Goal: Transaction & Acquisition: Book appointment/travel/reservation

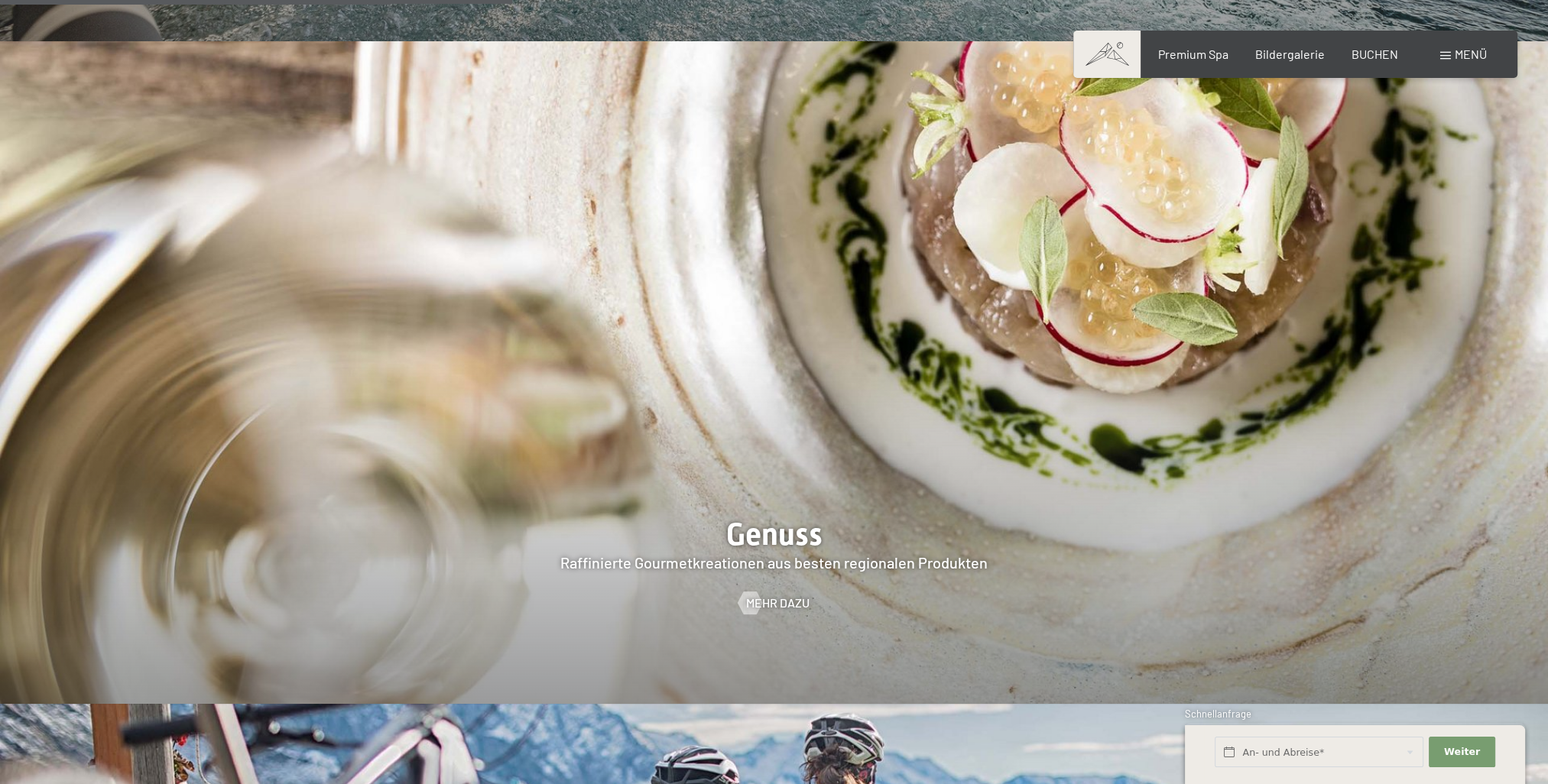
scroll to position [2903, 0]
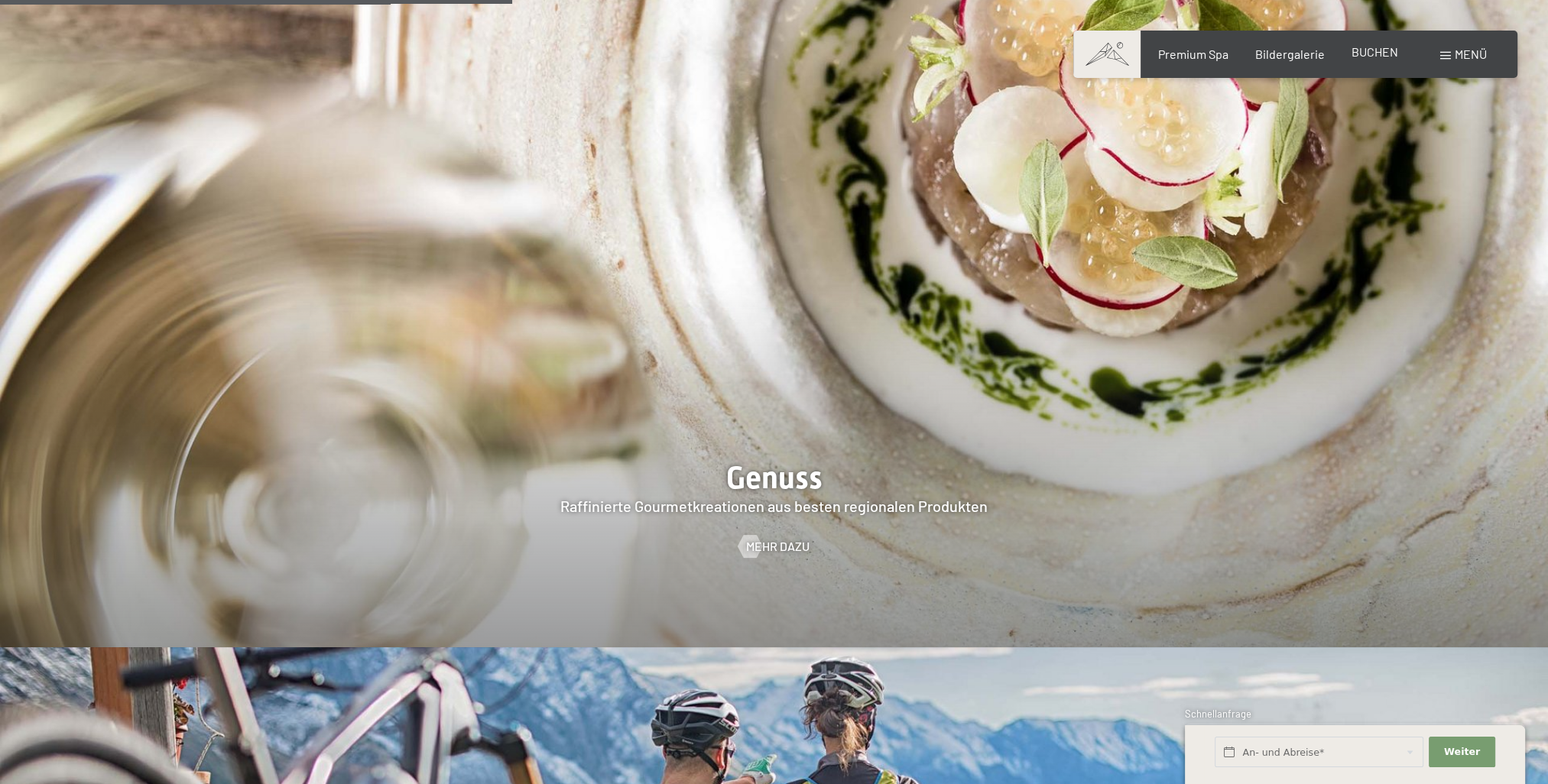
click at [1376, 58] on span "BUCHEN" at bounding box center [1375, 52] width 47 height 15
click at [1382, 50] on span "BUCHEN" at bounding box center [1375, 52] width 47 height 15
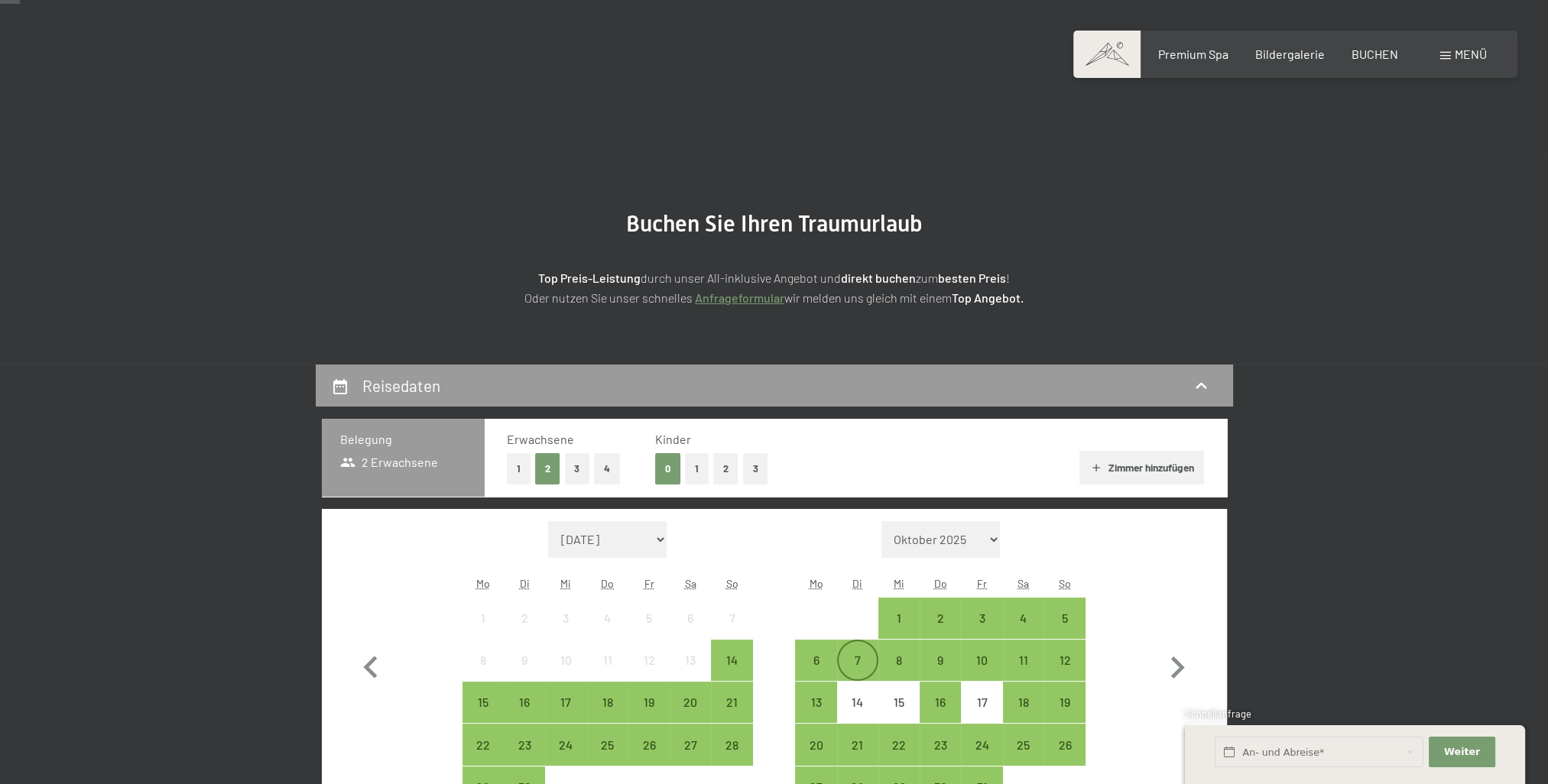
scroll to position [305, 0]
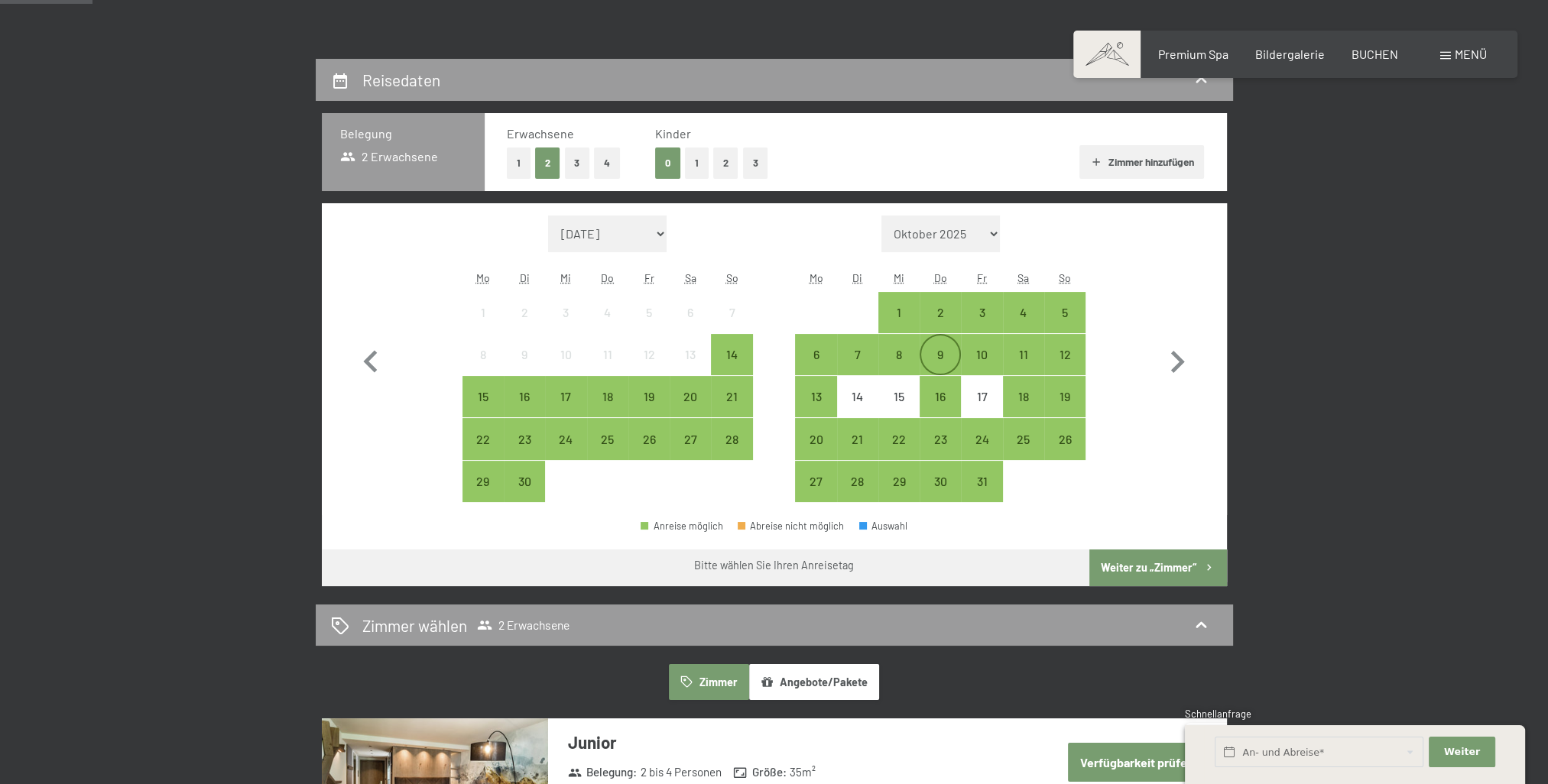
click at [940, 356] on div "9" at bounding box center [940, 367] width 38 height 38
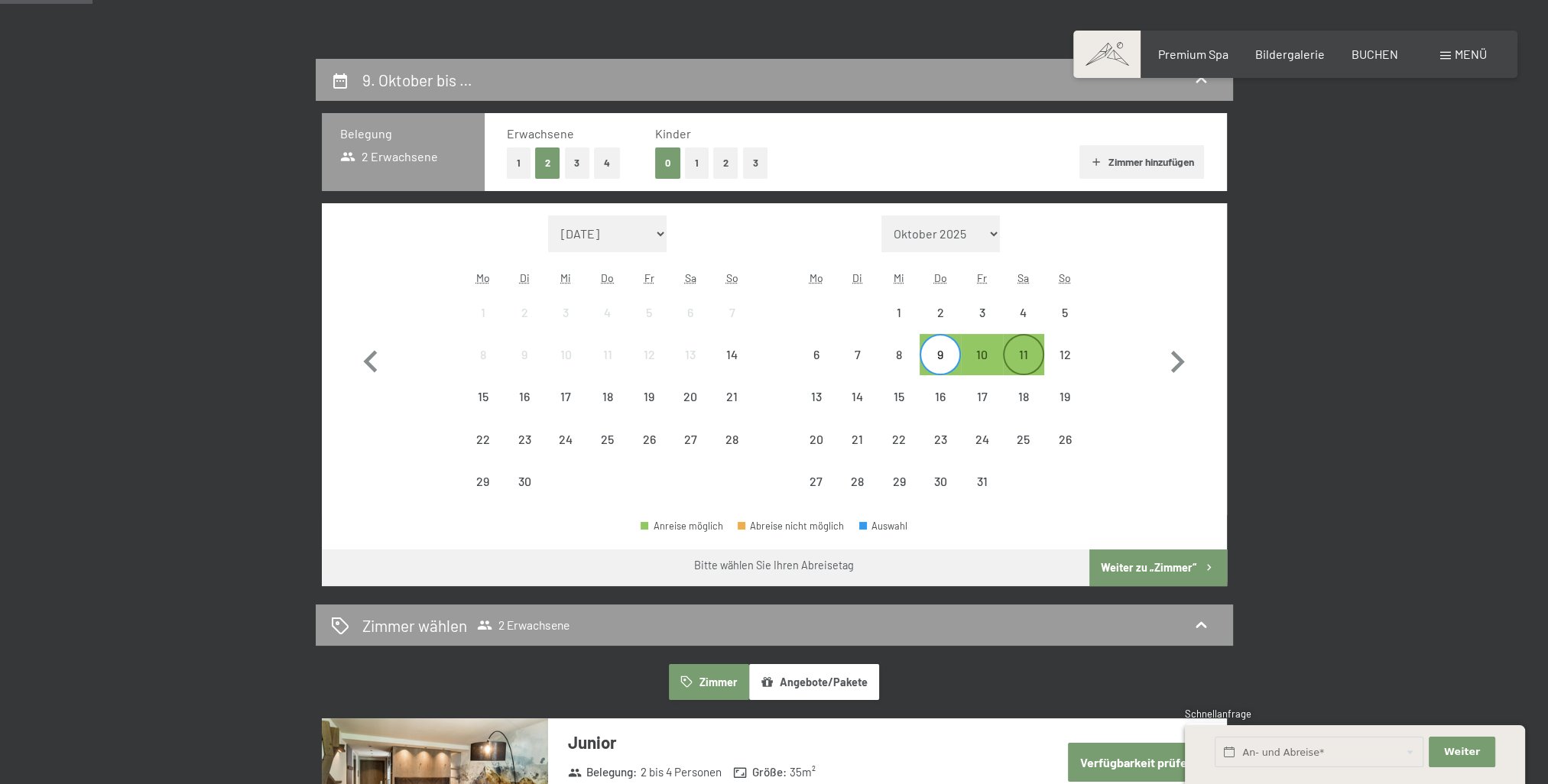
click at [1025, 358] on div "11" at bounding box center [1023, 367] width 38 height 38
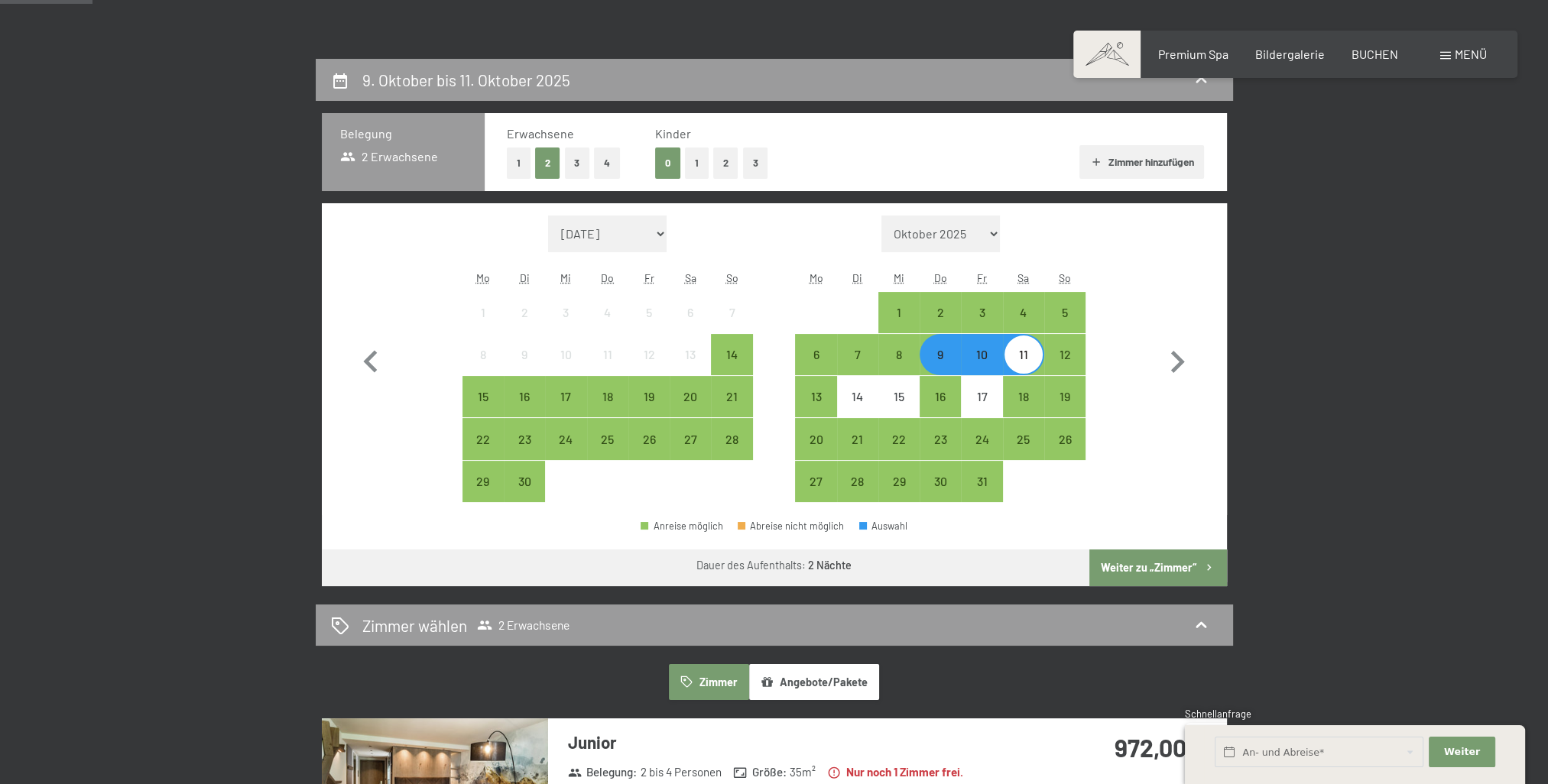
click at [1150, 486] on div "Monat/Jahr September 2025 Oktober 2025 November 2025 Dezember 2025 Januar 2026 …" at bounding box center [773, 358] width 850 height 288
click at [1031, 359] on div "11" at bounding box center [1023, 367] width 38 height 38
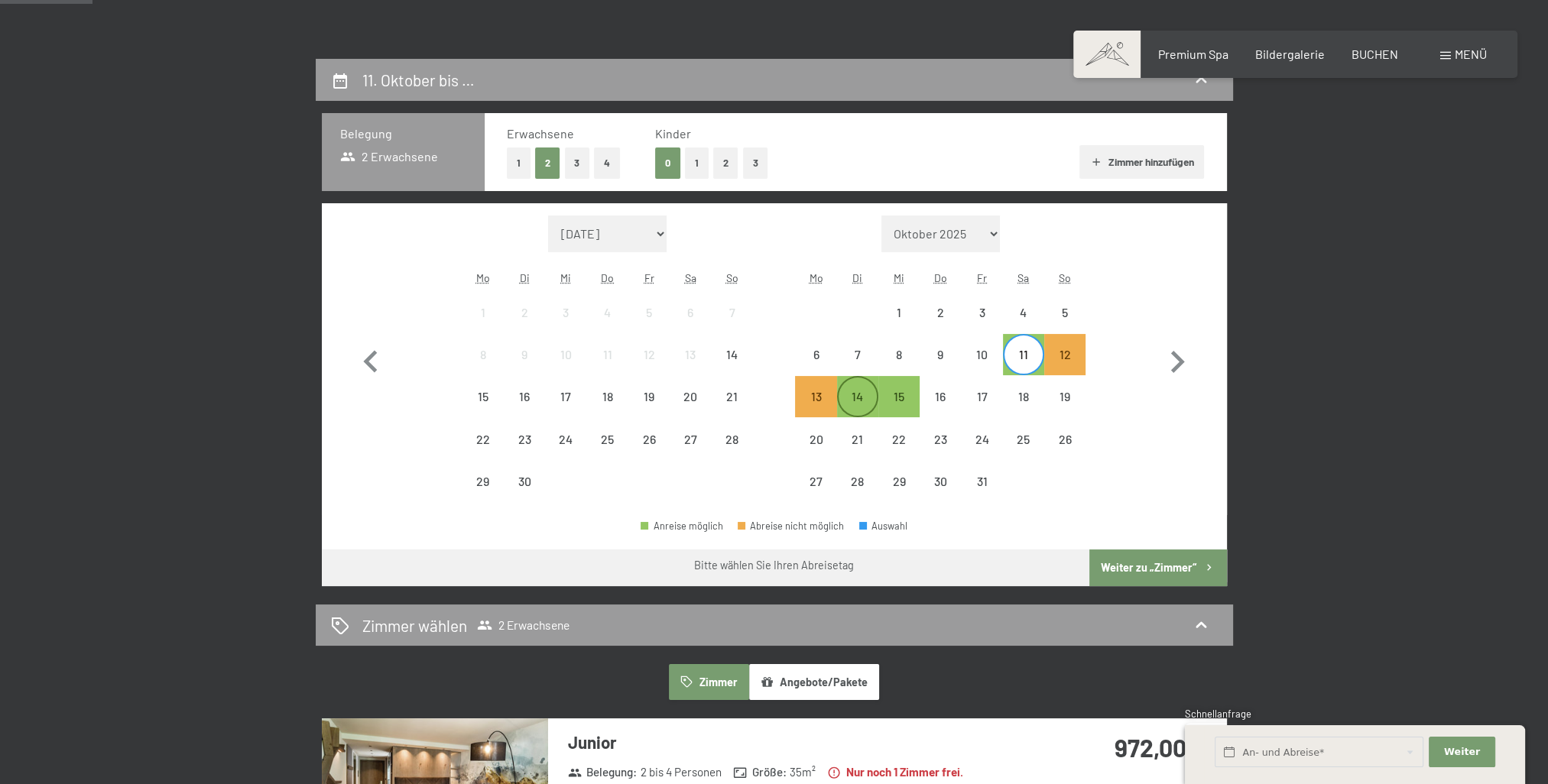
click at [861, 393] on div "14" at bounding box center [857, 409] width 38 height 38
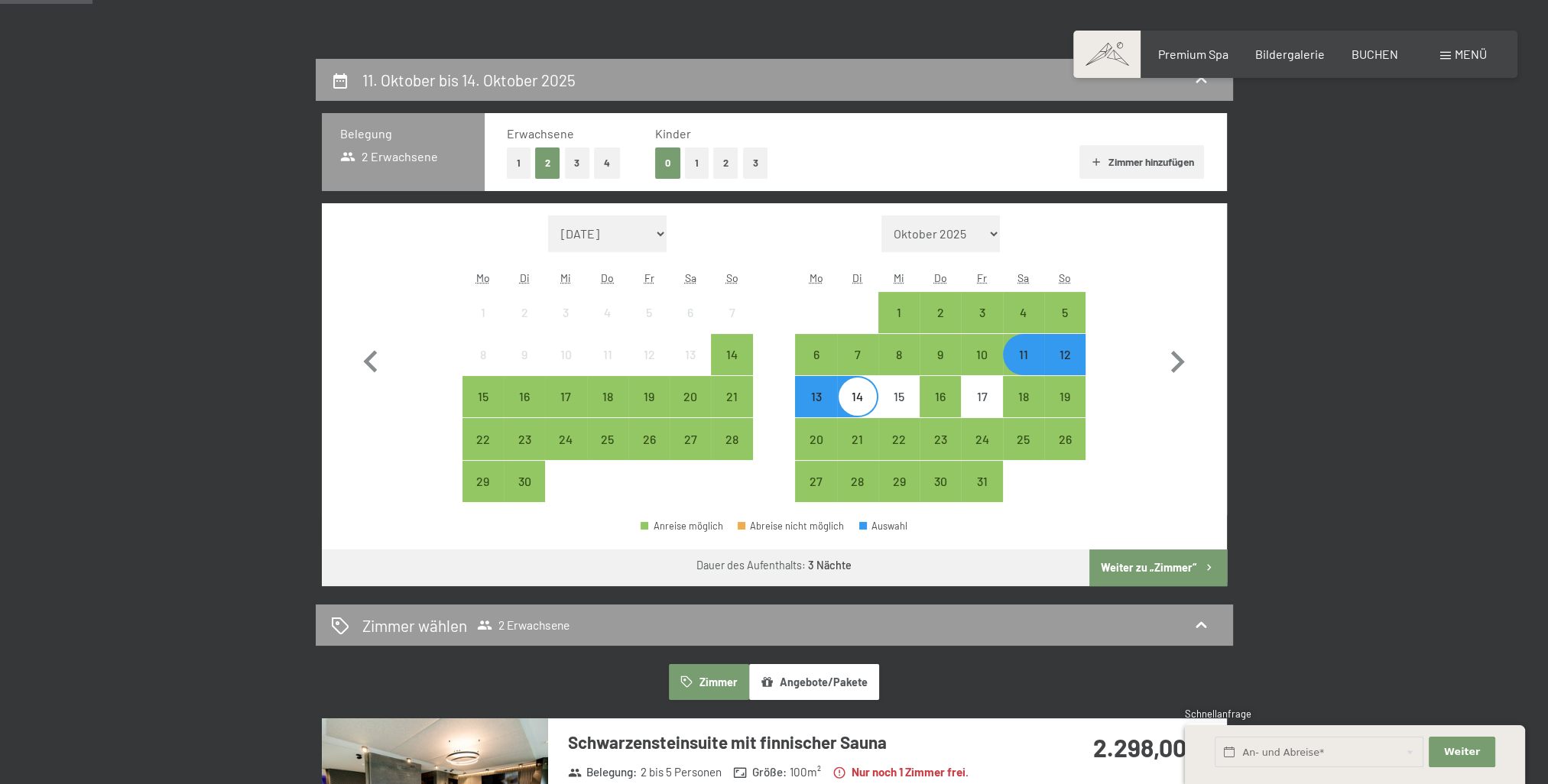
click at [1148, 567] on button "Weiter zu „Zimmer“" at bounding box center [1157, 567] width 137 height 36
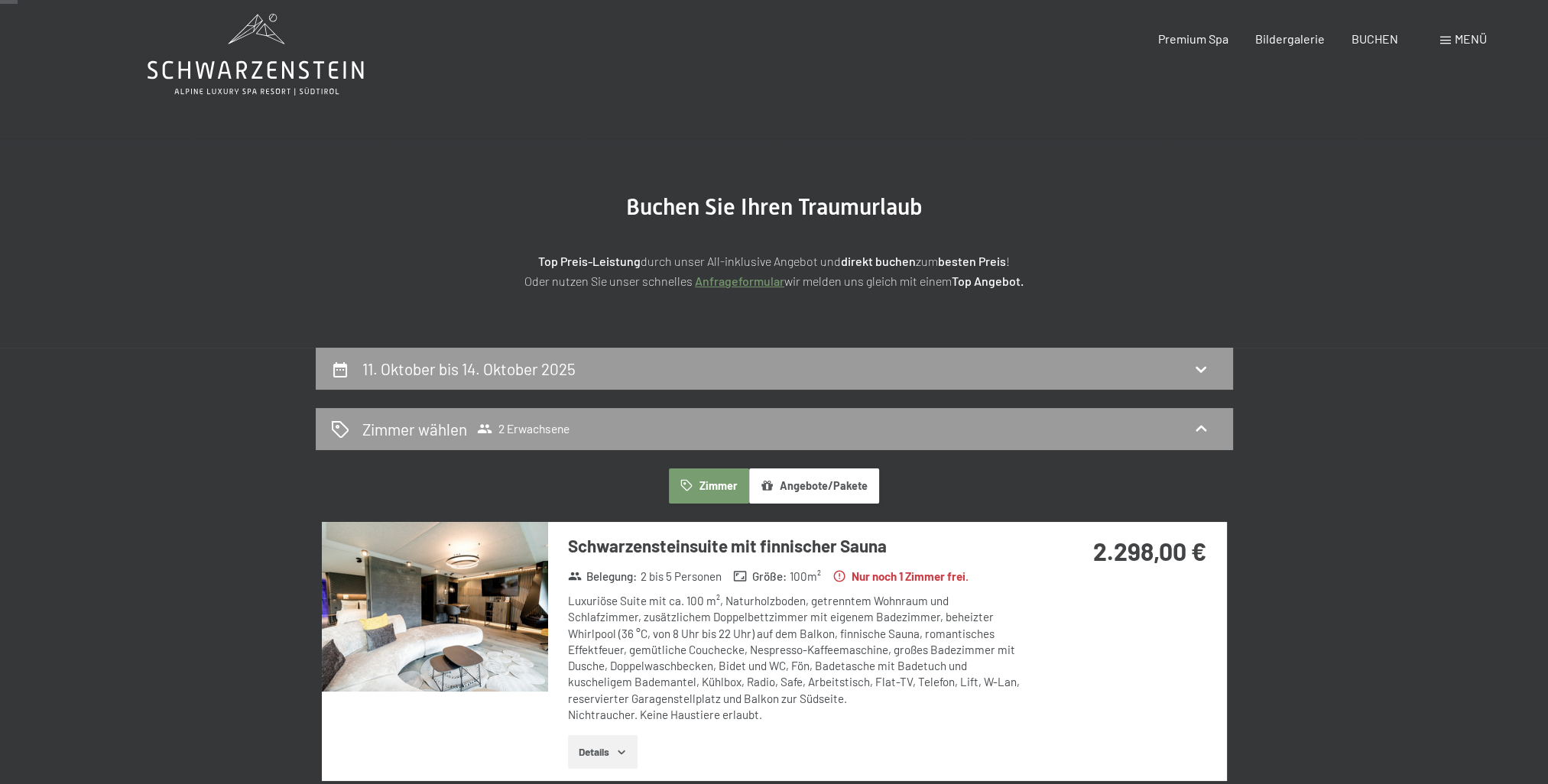
scroll to position [0, 0]
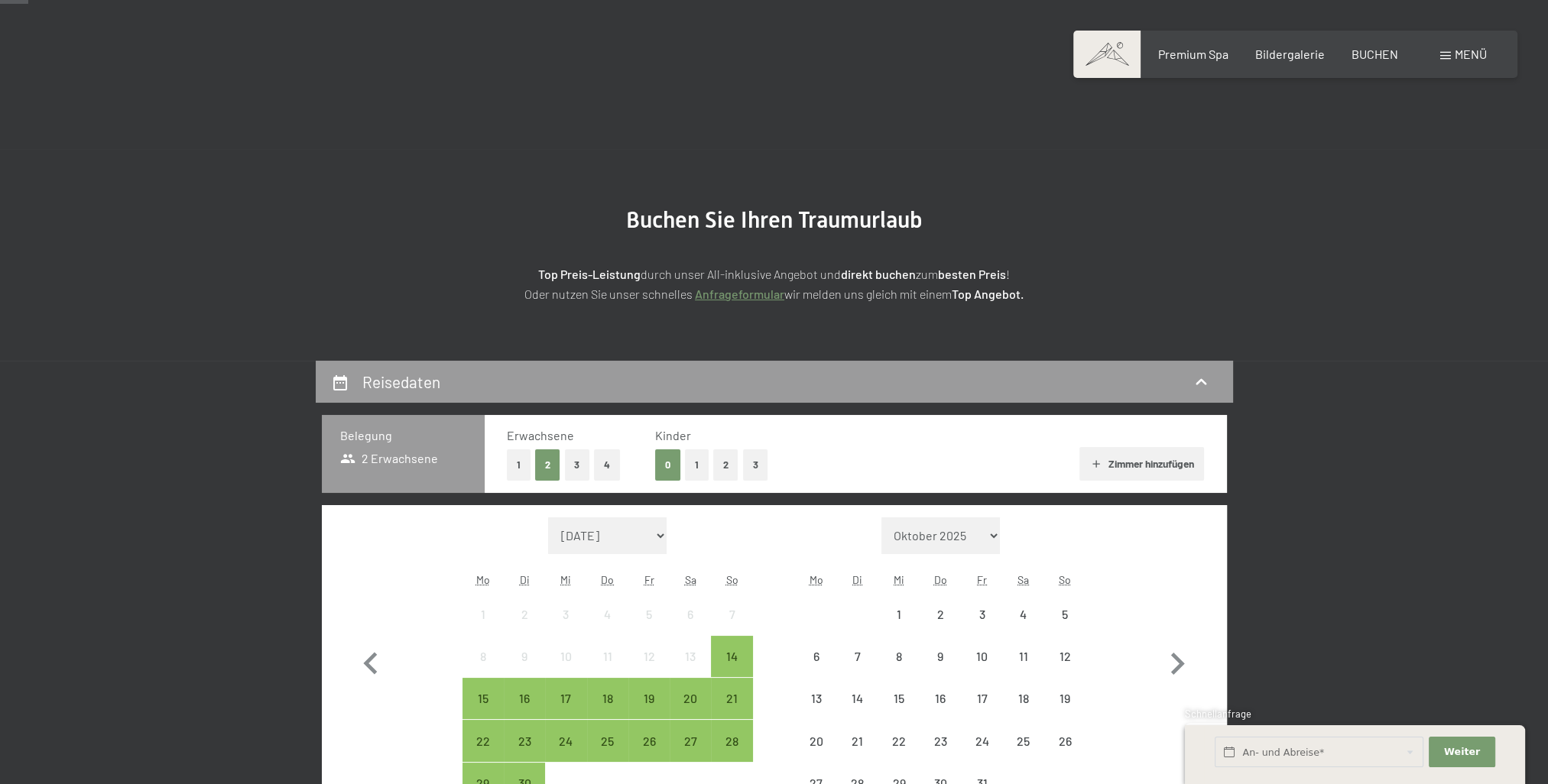
scroll to position [153, 0]
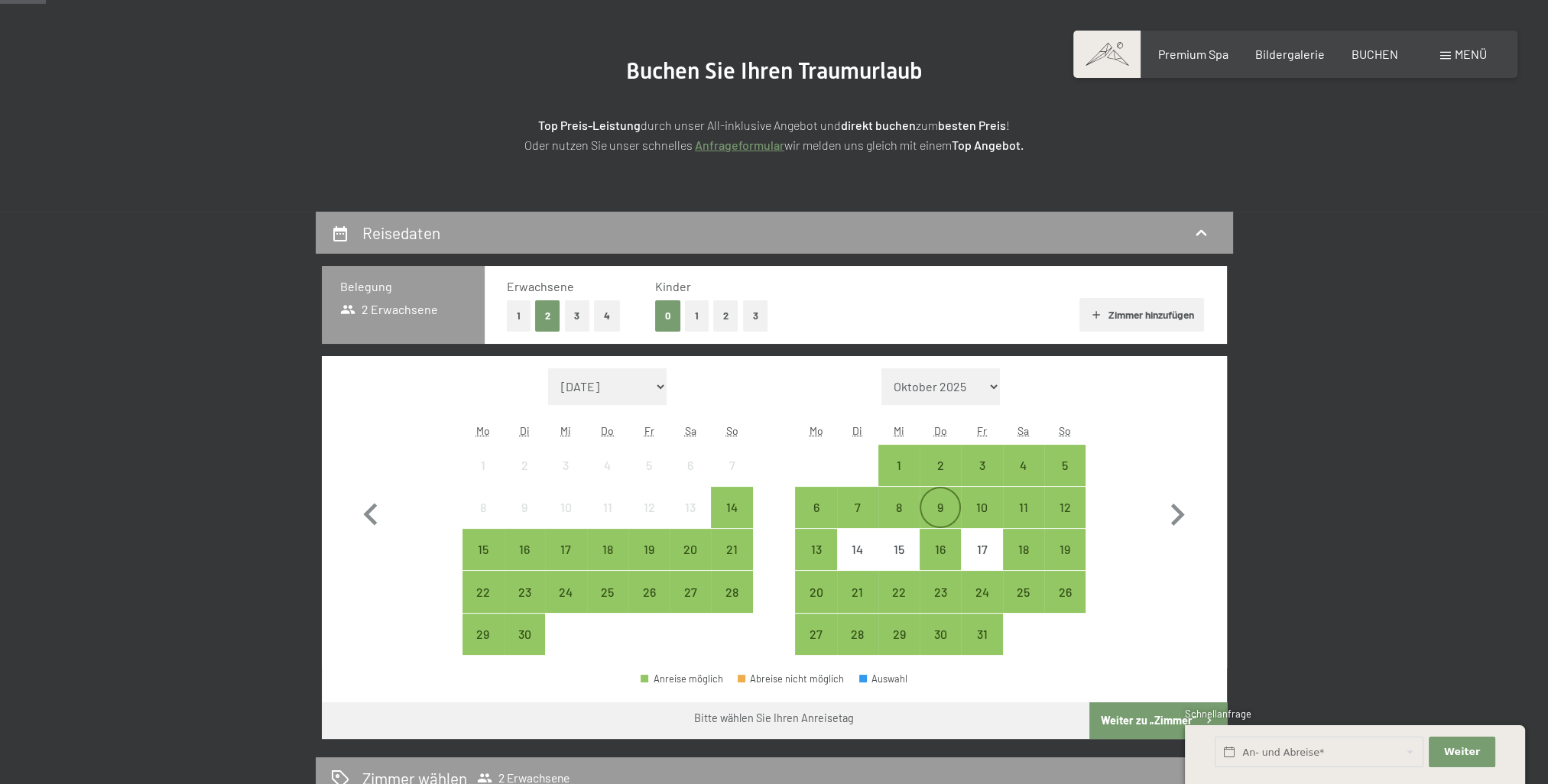
click at [942, 507] on div "9" at bounding box center [940, 520] width 38 height 38
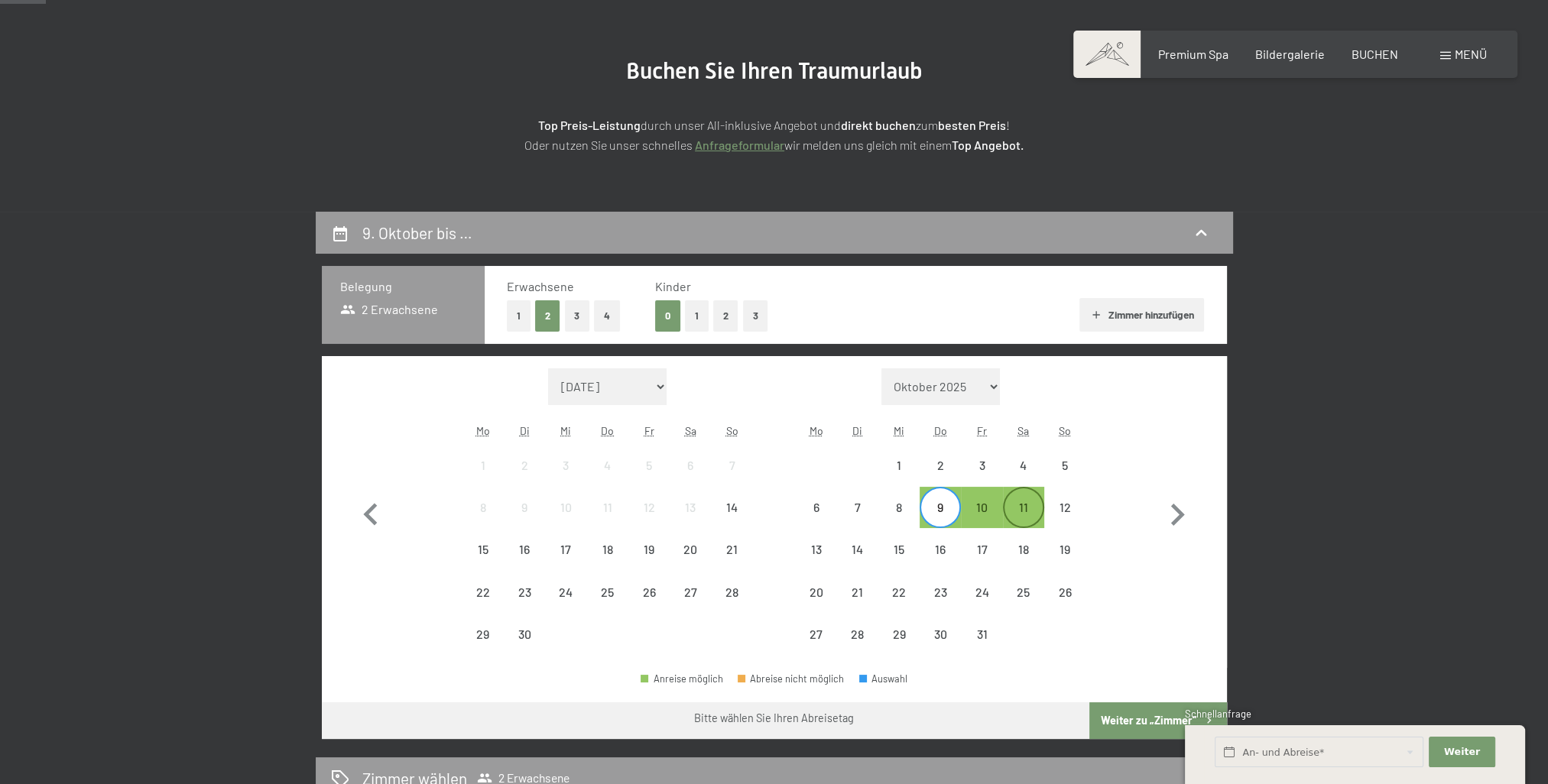
click at [1015, 507] on div "11" at bounding box center [1023, 520] width 38 height 38
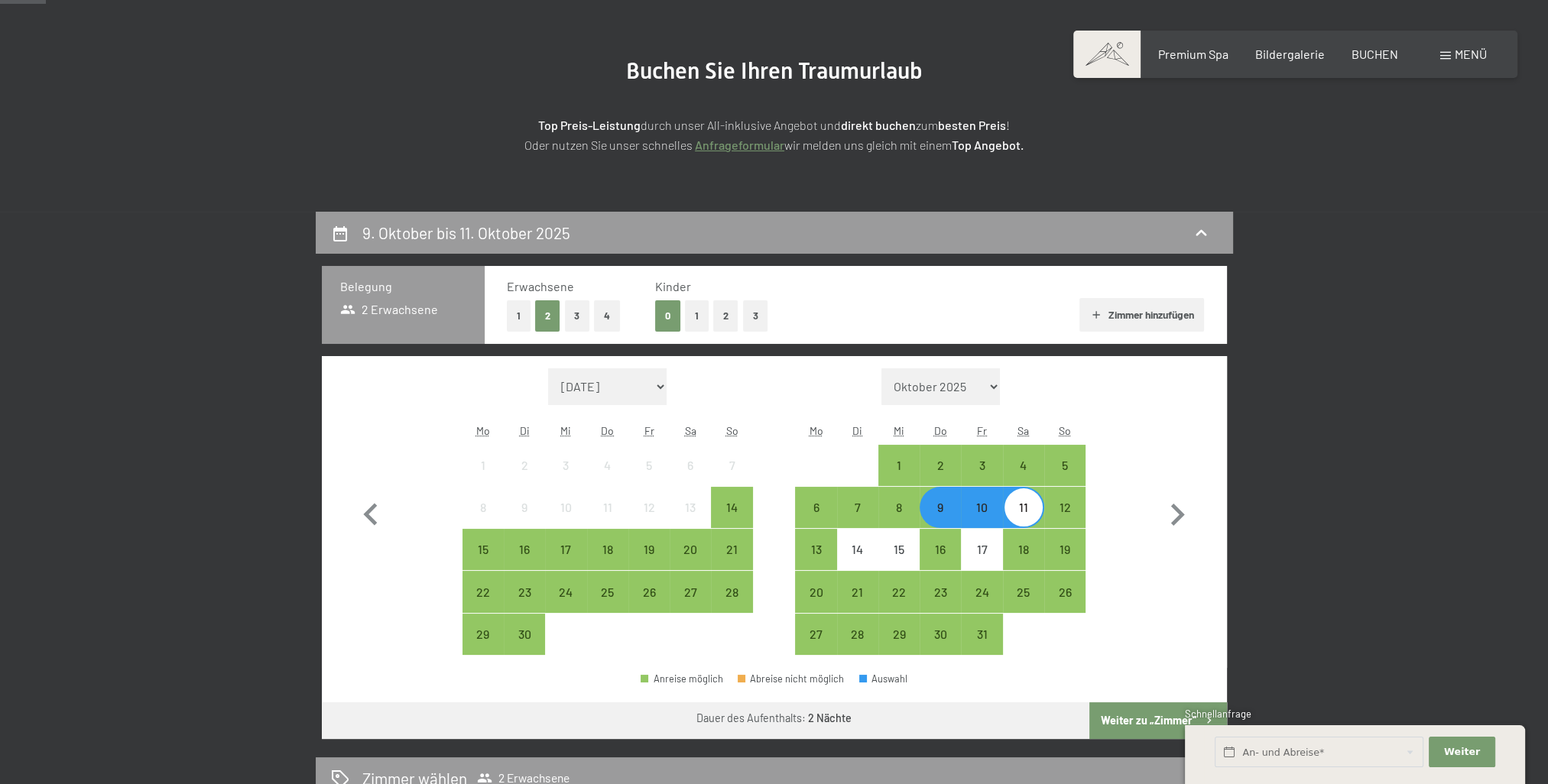
click at [1134, 721] on button "Weiter zu „Zimmer“" at bounding box center [1157, 720] width 137 height 36
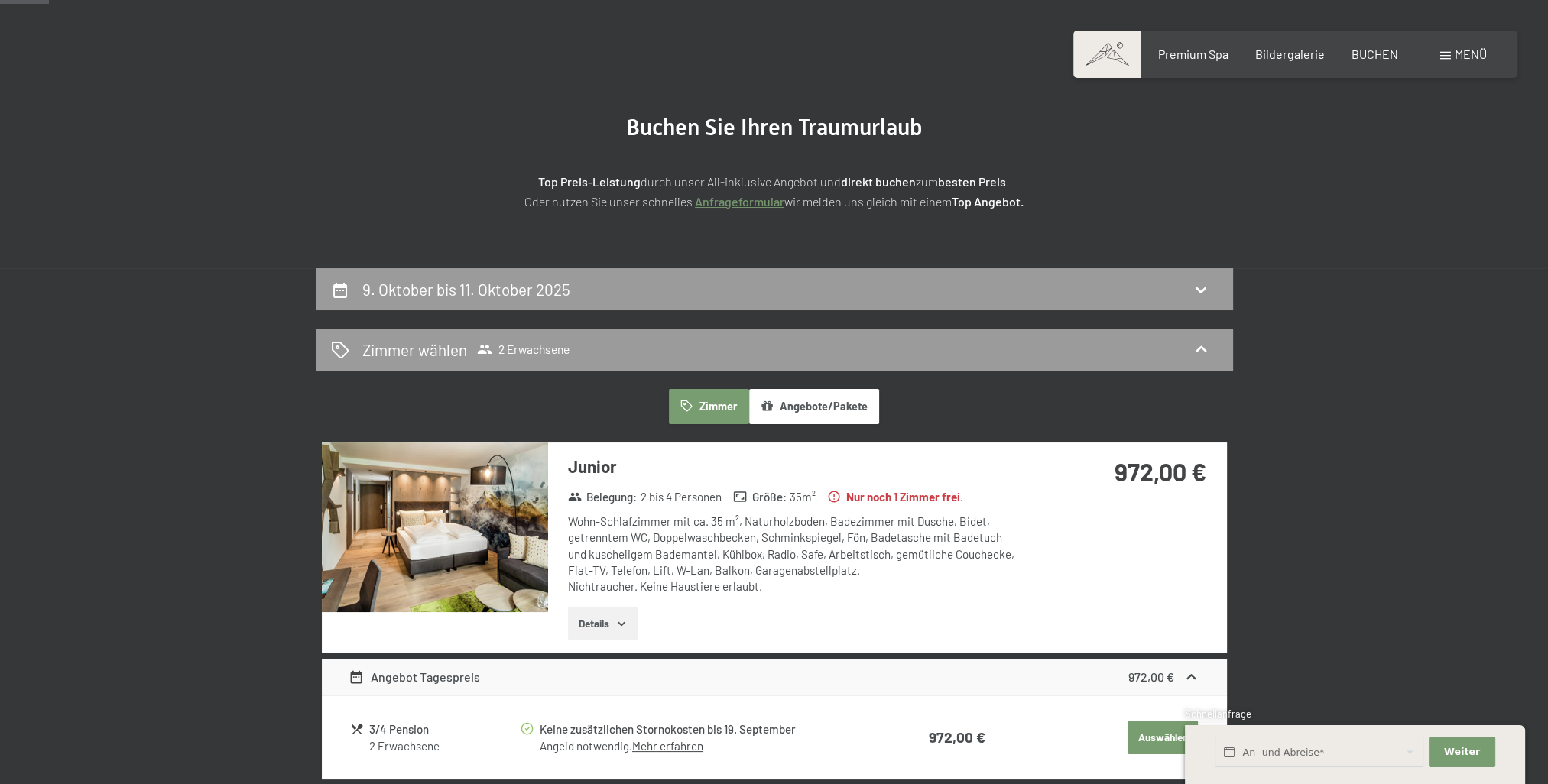
scroll to position [59, 0]
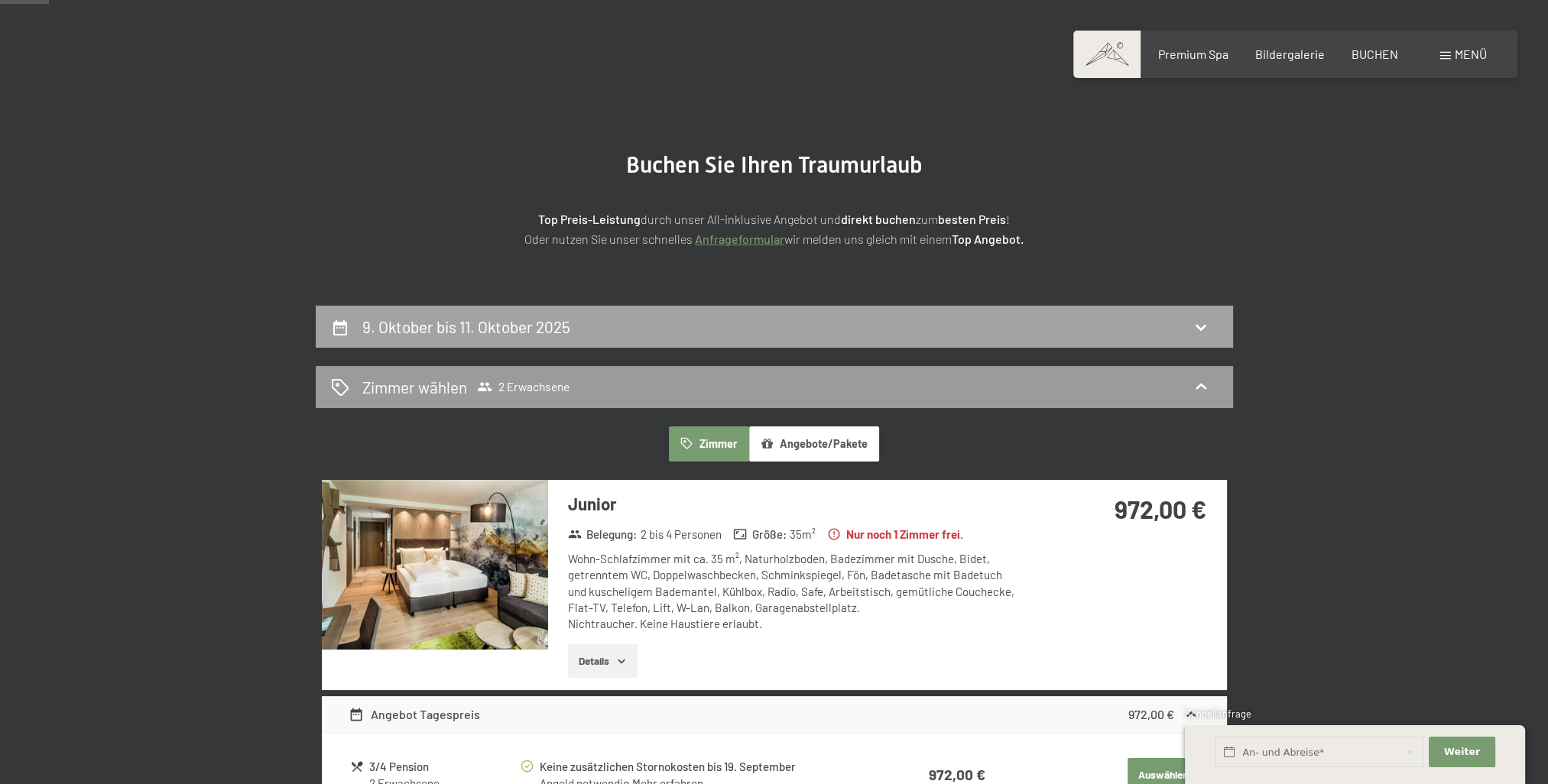
click at [474, 329] on h2 "9. Oktober bis 11. Oktober 2025" at bounding box center [466, 327] width 208 height 20
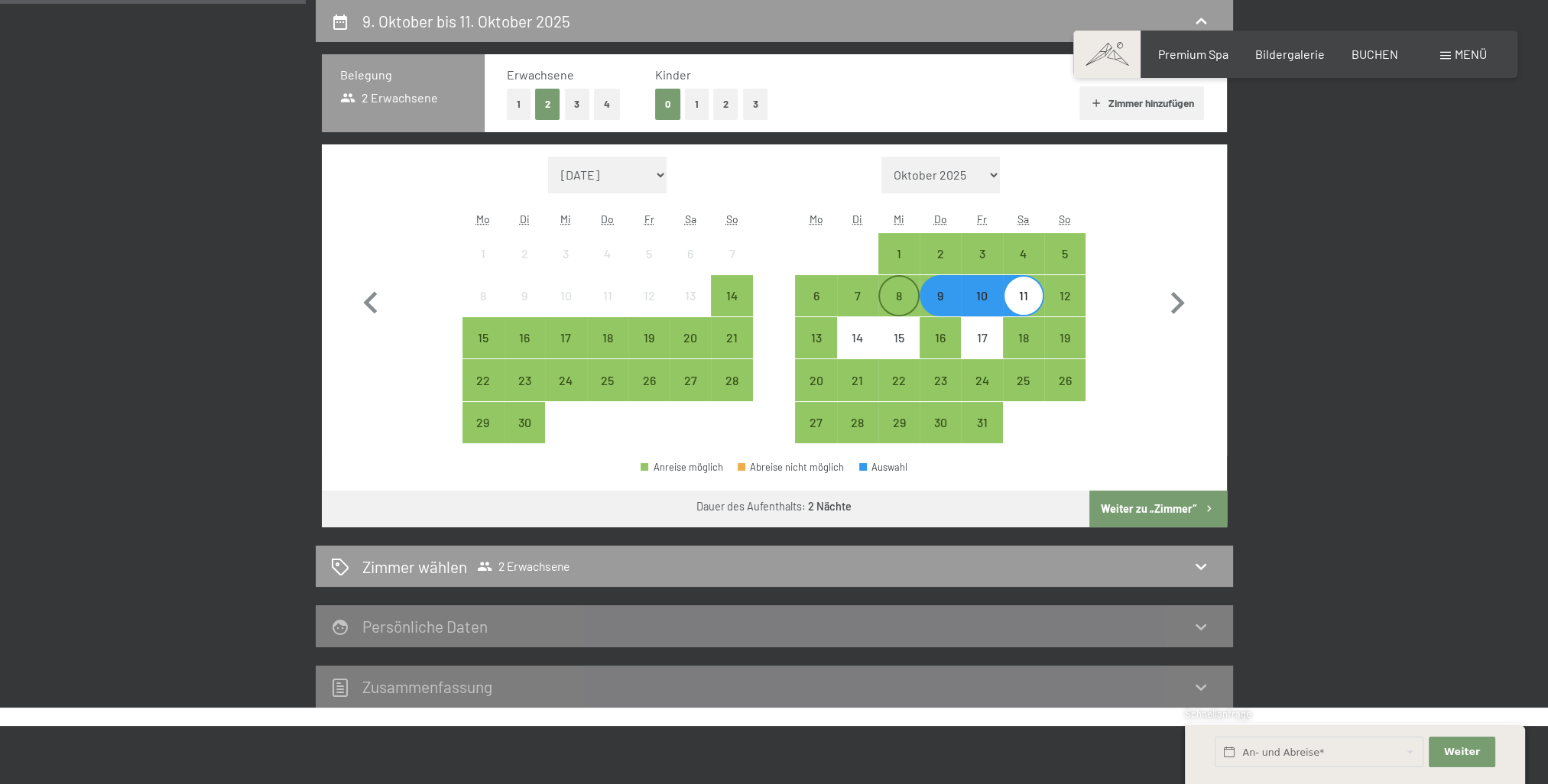
click at [899, 294] on div "8" at bounding box center [899, 308] width 38 height 38
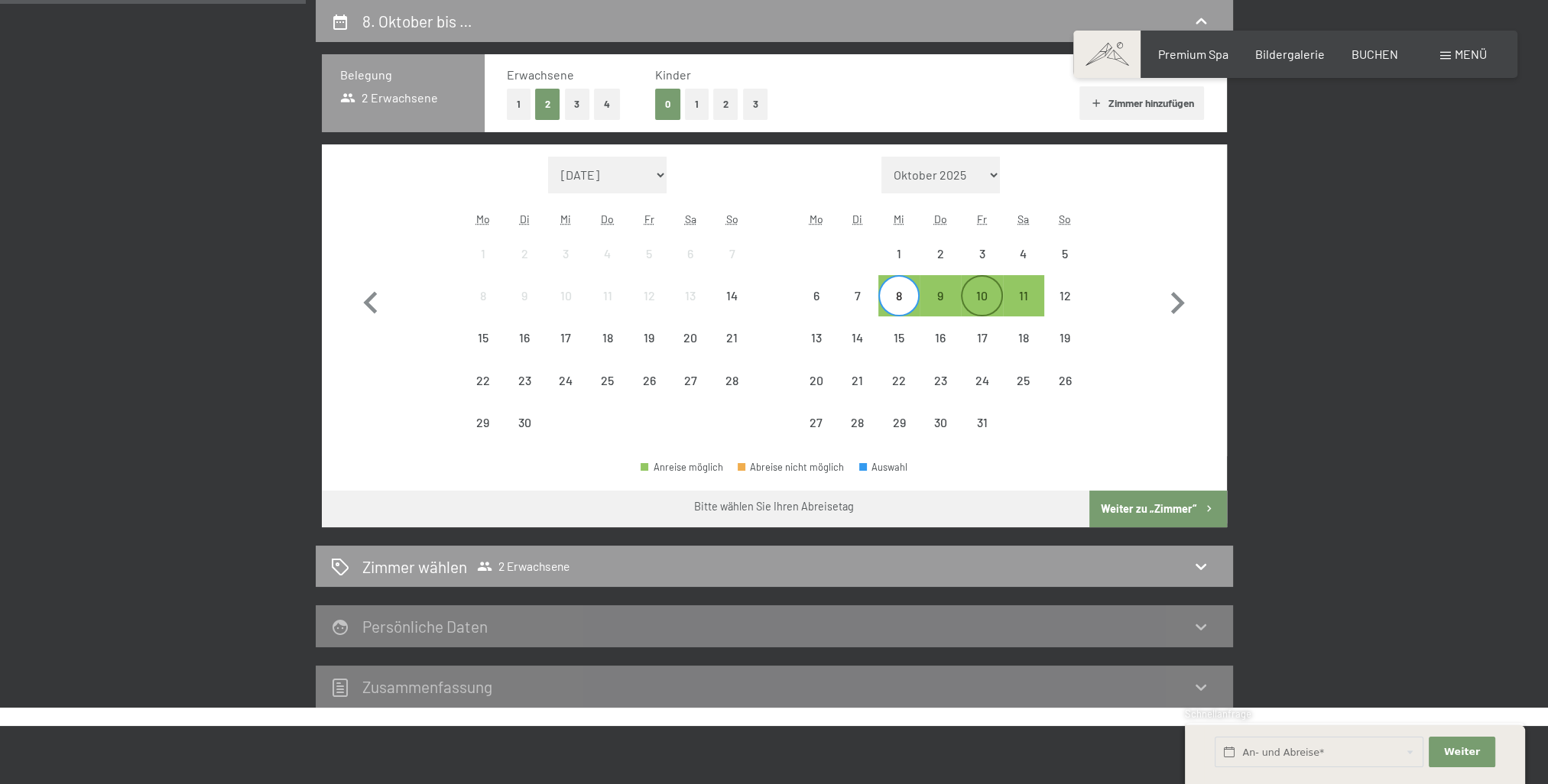
click at [982, 295] on div "10" at bounding box center [981, 308] width 38 height 38
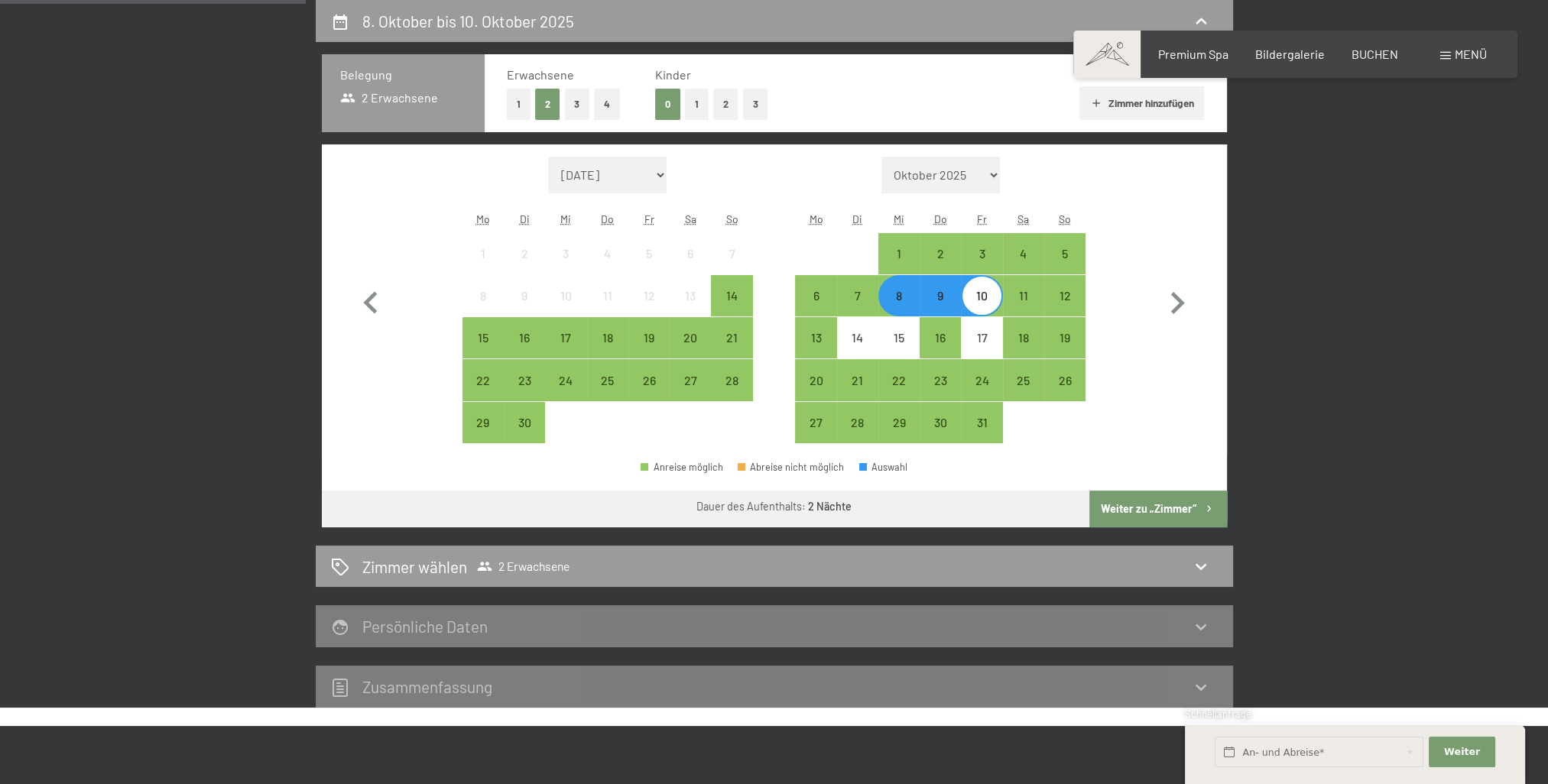
click at [1186, 504] on button "Weiter zu „Zimmer“" at bounding box center [1157, 508] width 137 height 36
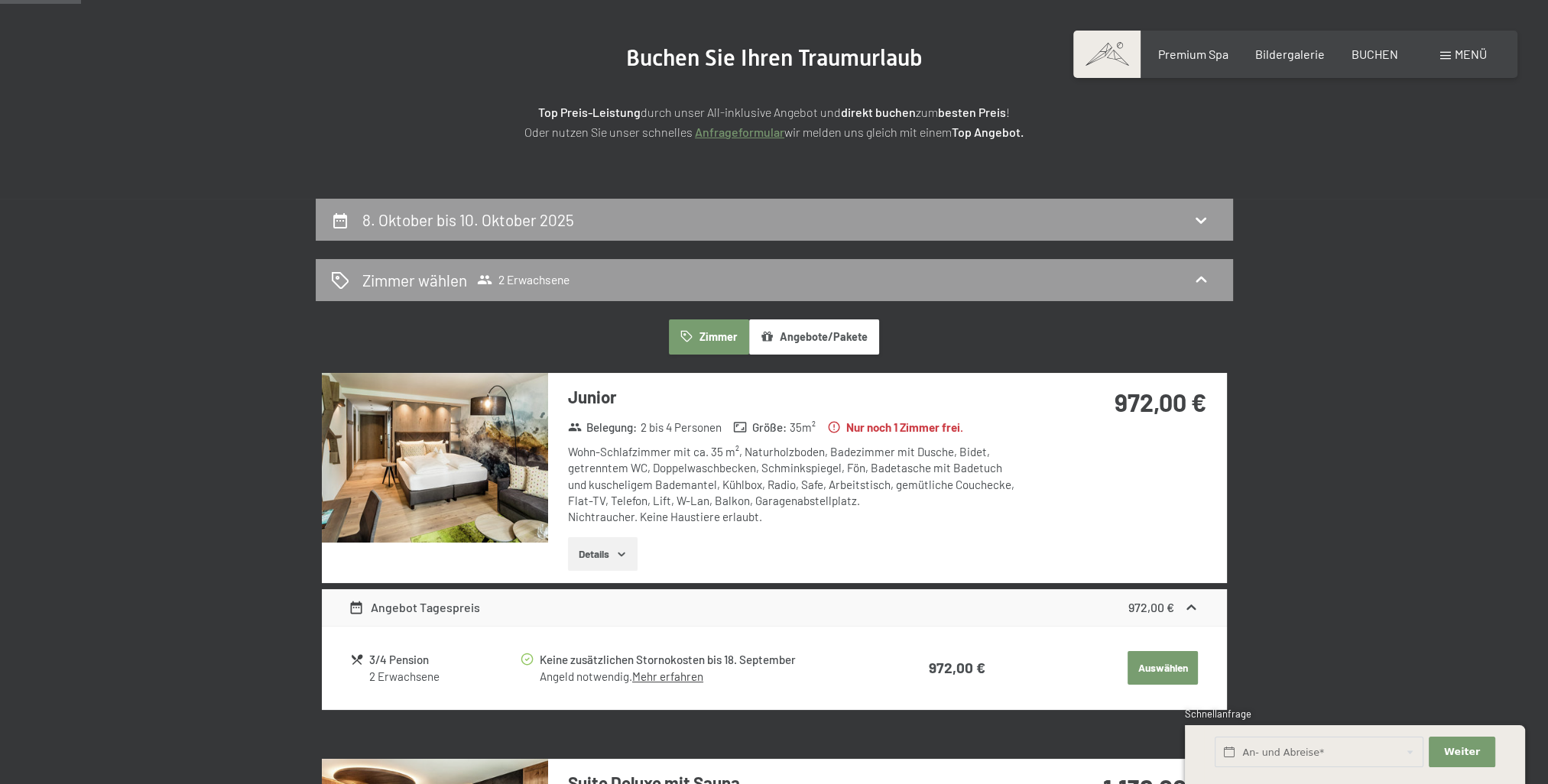
scroll to position [135, 0]
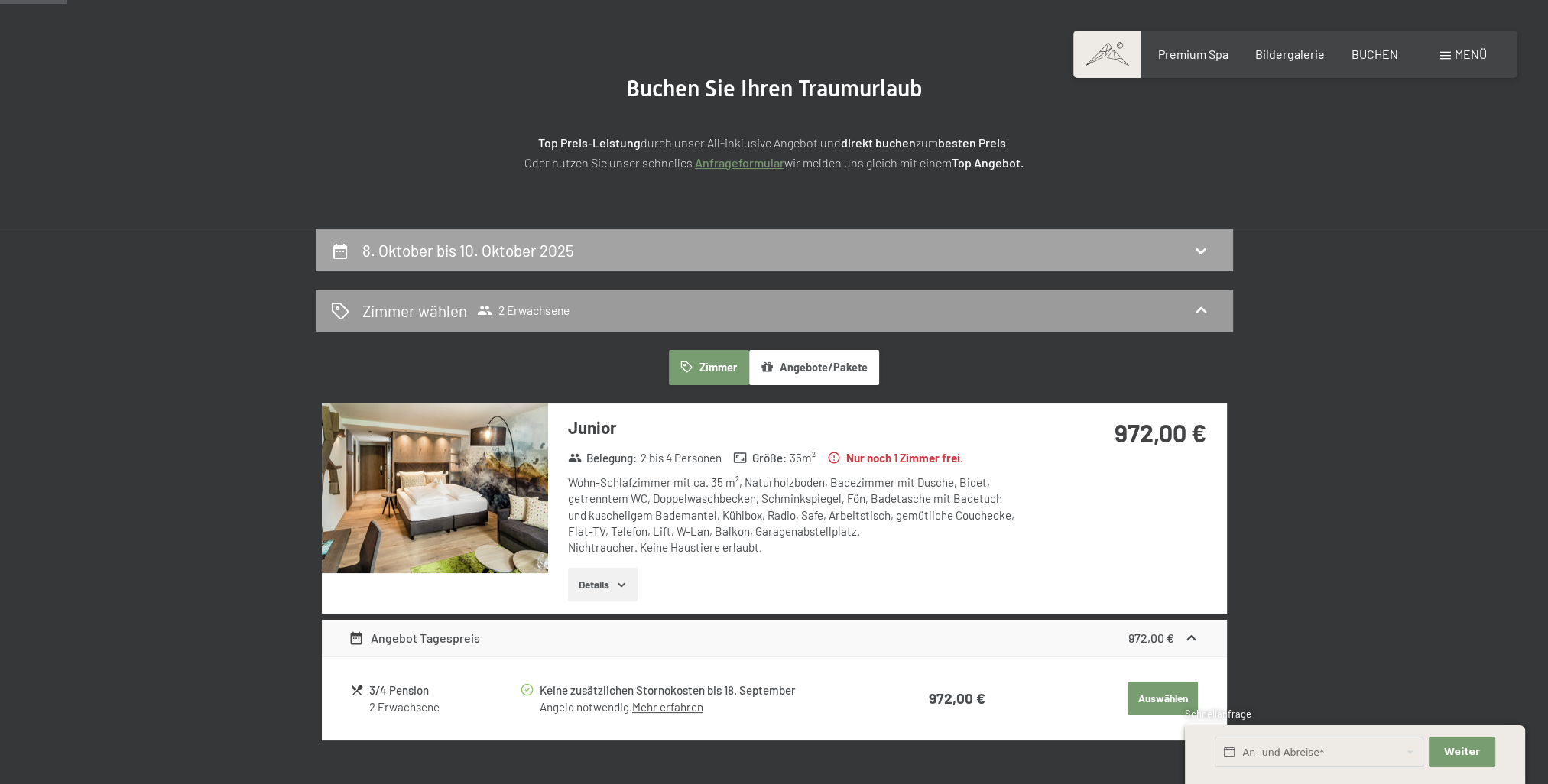
click at [471, 248] on h2 "8. Oktober bis 10. Oktober 2025" at bounding box center [468, 250] width 211 height 20
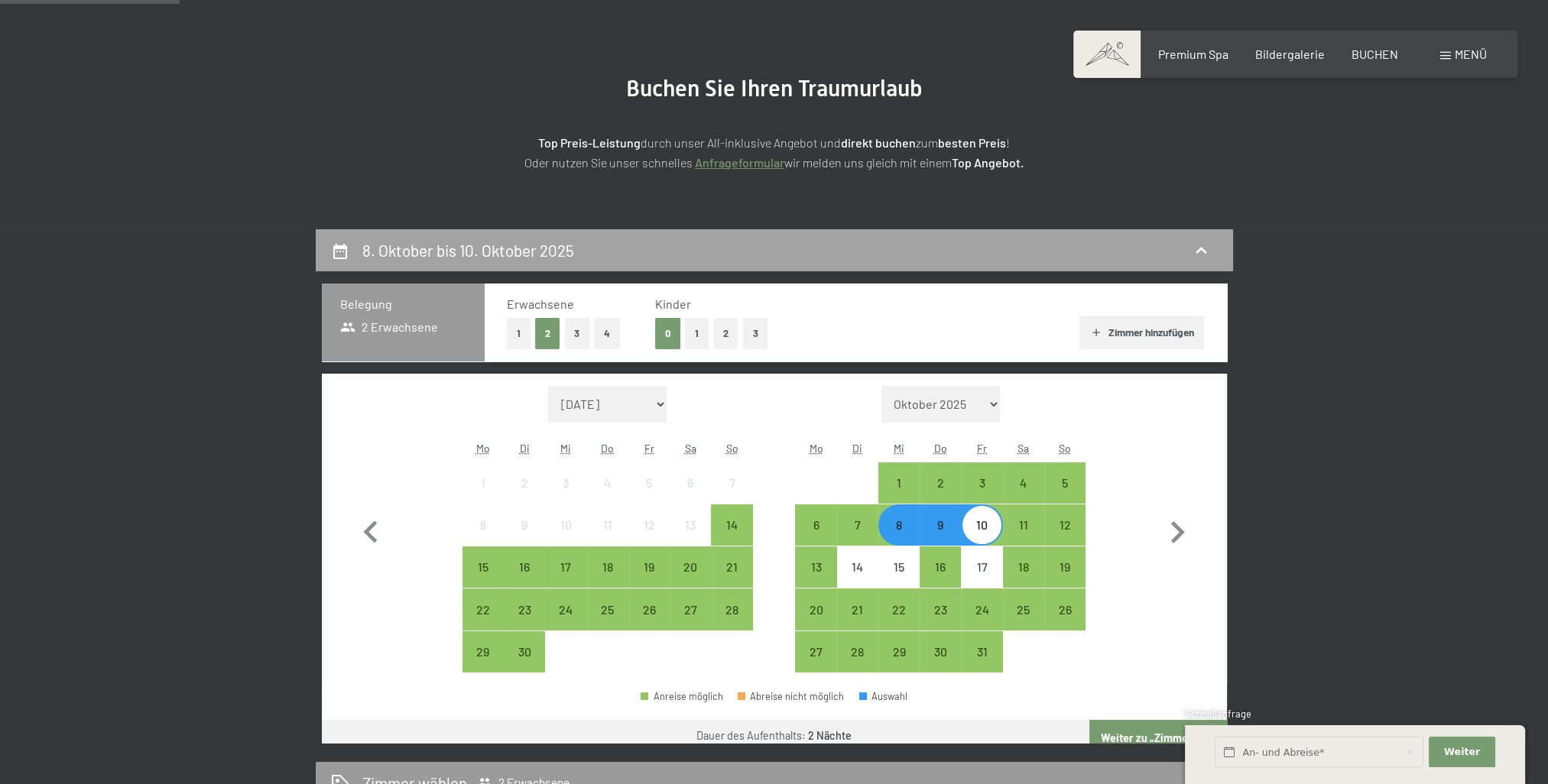
scroll to position [364, 0]
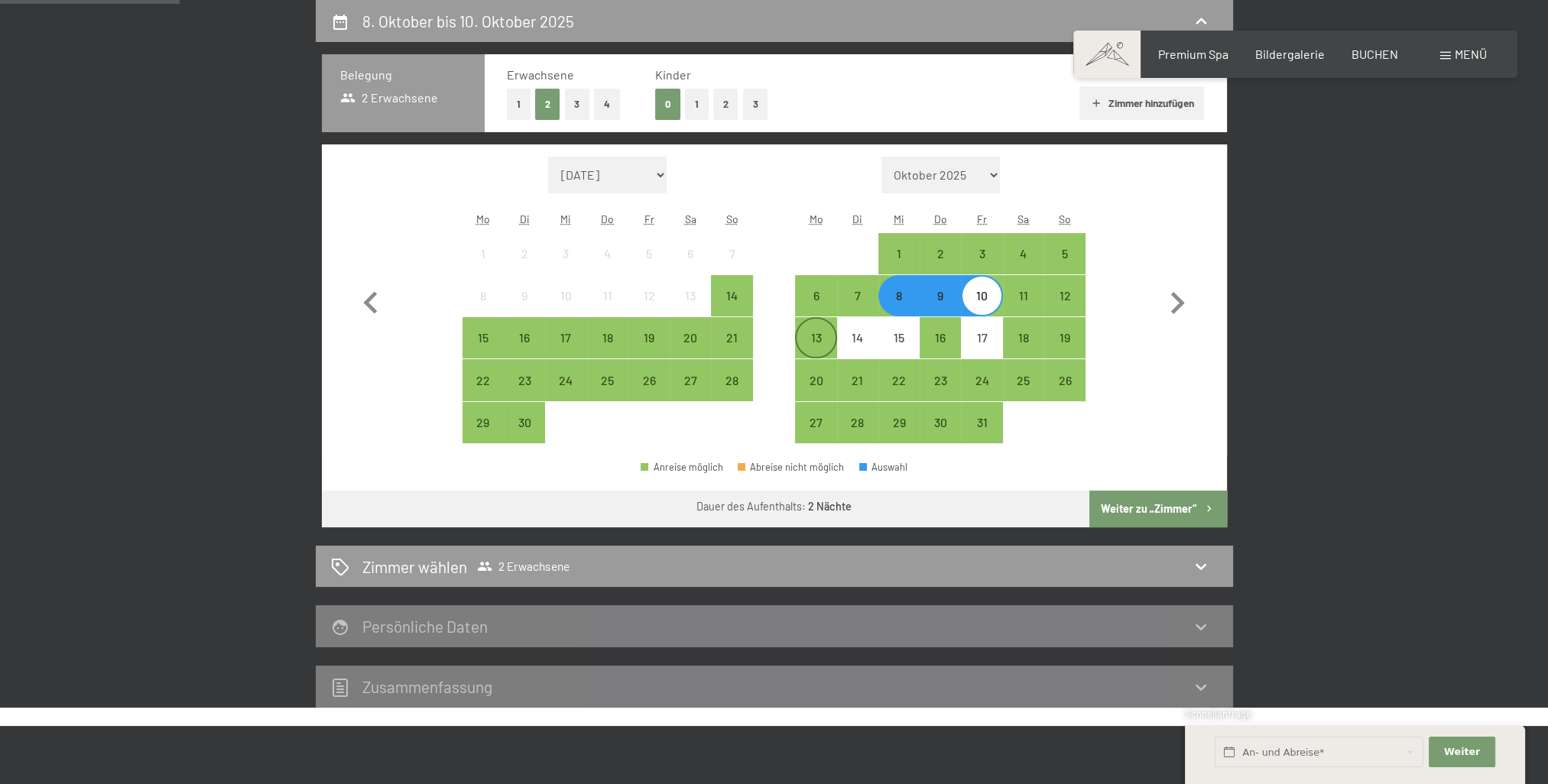
click at [815, 331] on div "13" at bounding box center [815, 350] width 38 height 38
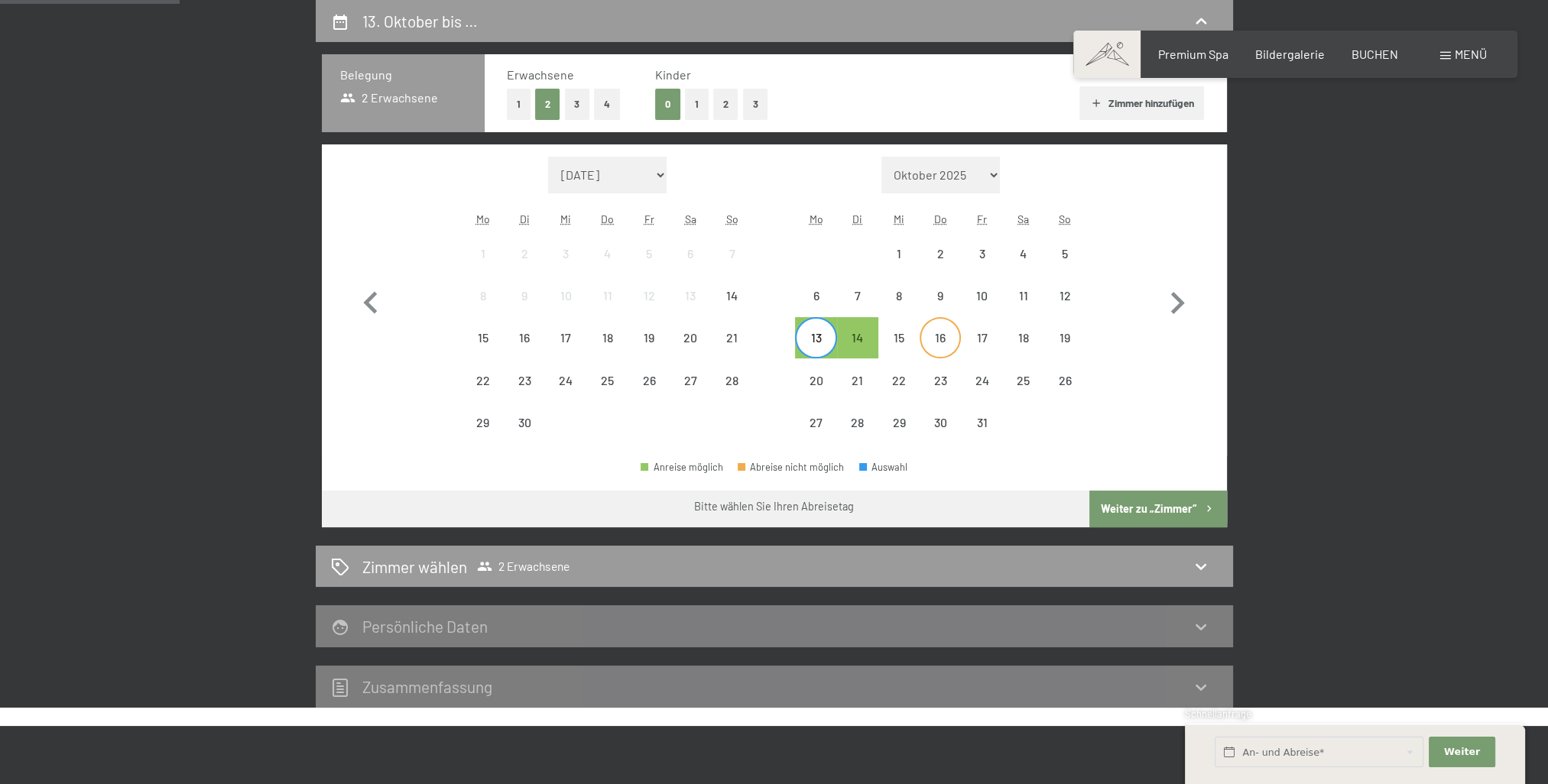
click at [939, 333] on div "16" at bounding box center [940, 350] width 38 height 38
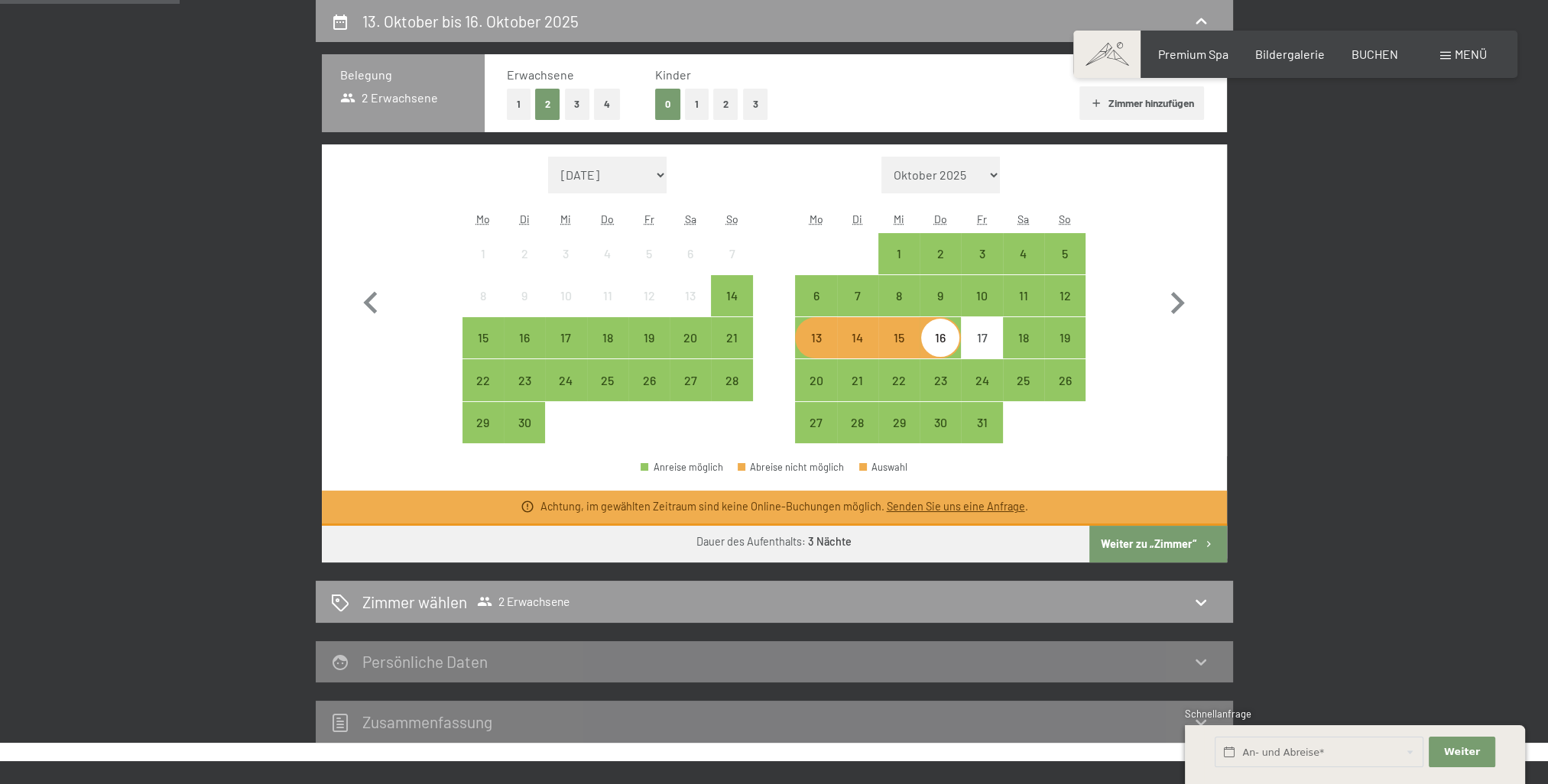
click at [813, 339] on div "13" at bounding box center [815, 350] width 38 height 38
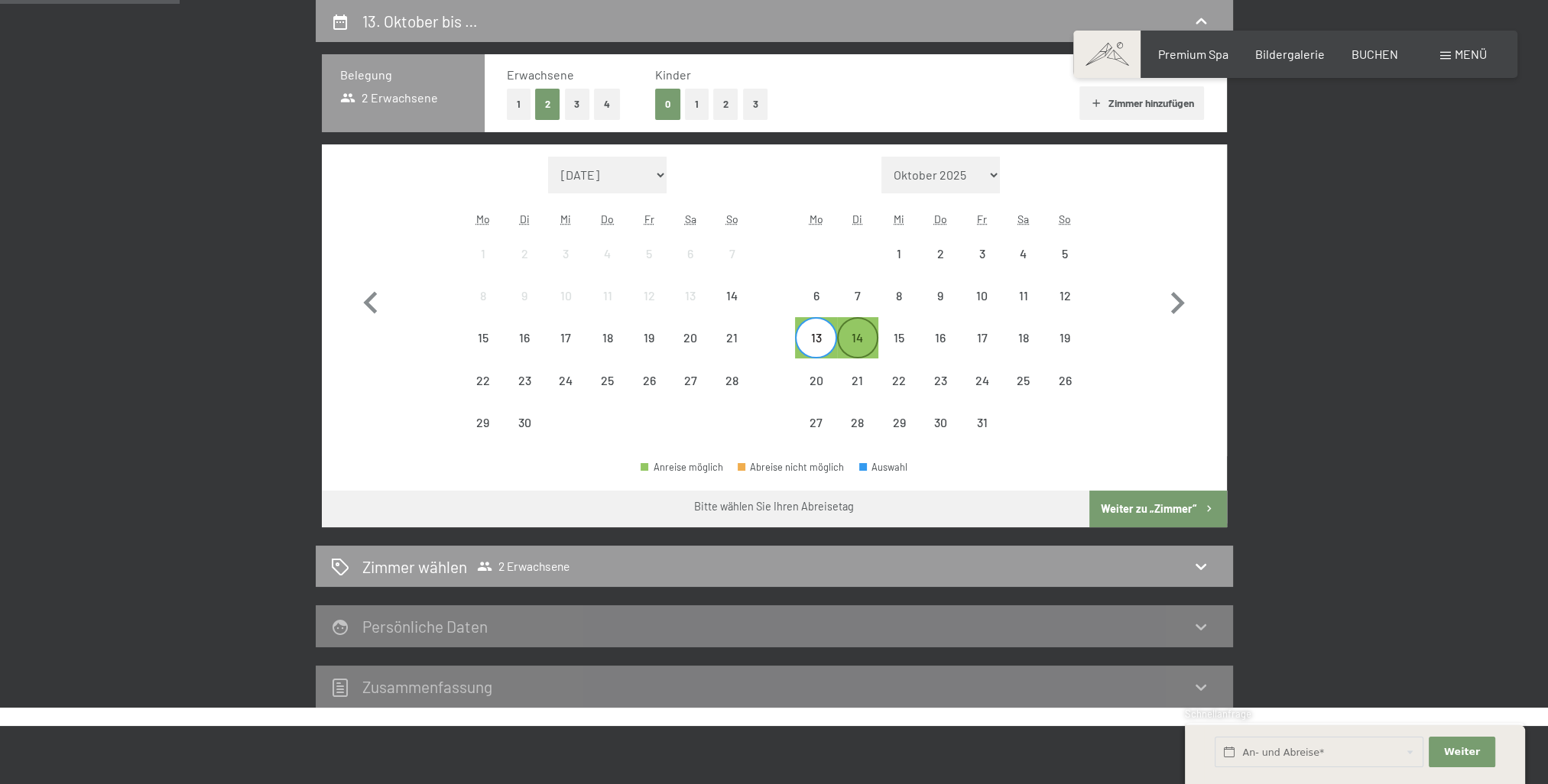
click at [851, 339] on div "14" at bounding box center [857, 350] width 38 height 38
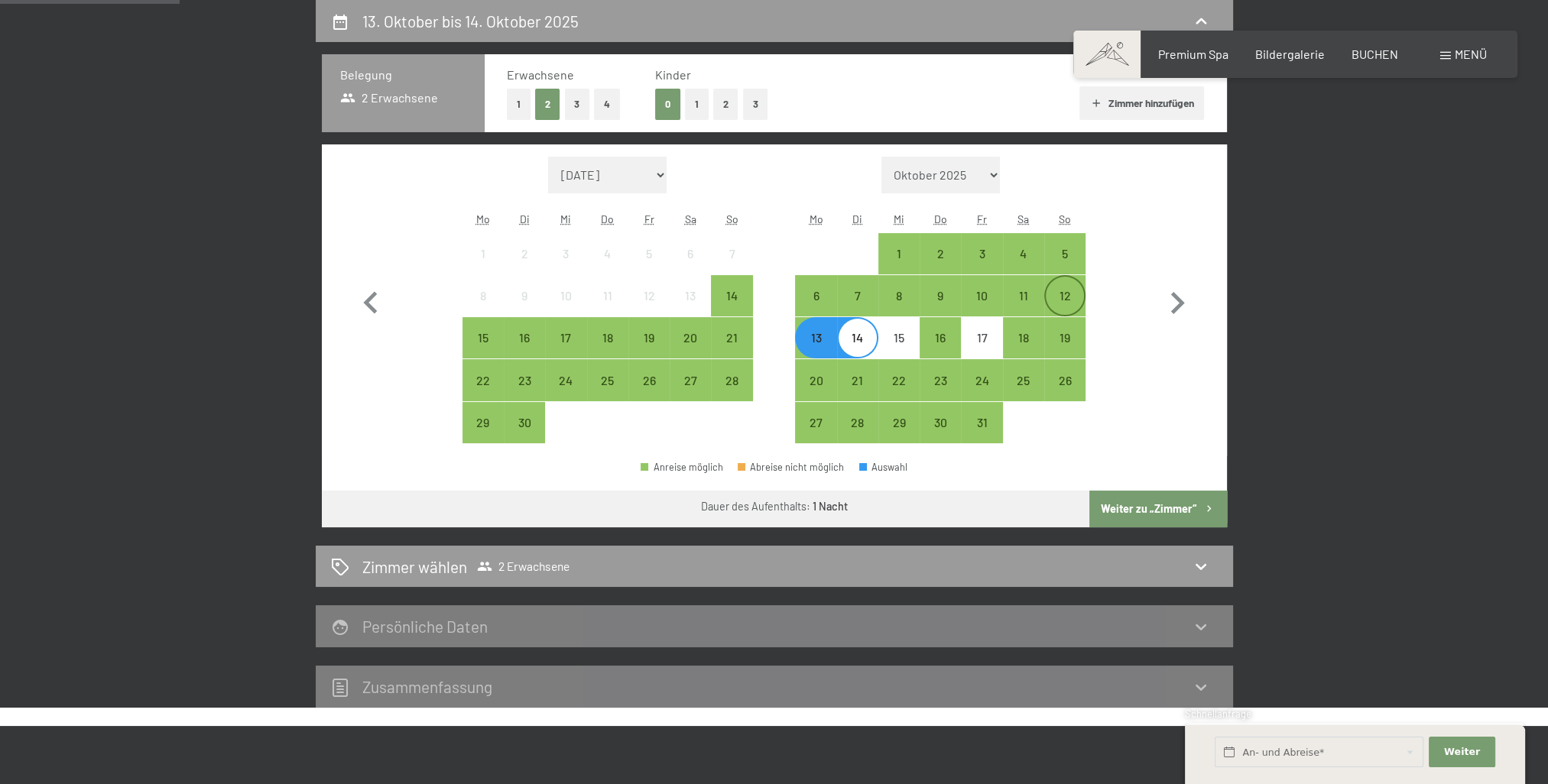
click at [1057, 293] on div "12" at bounding box center [1065, 308] width 38 height 38
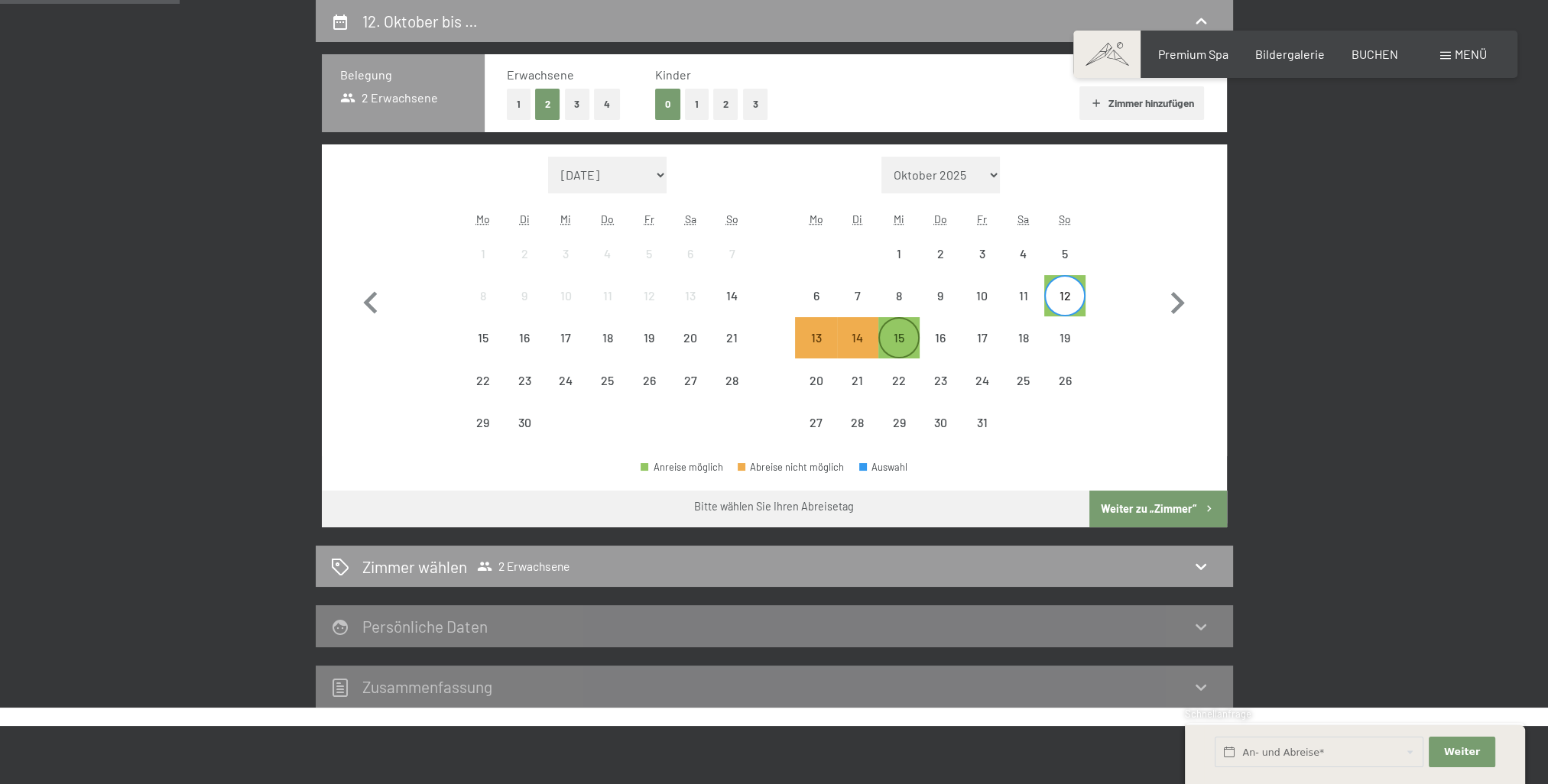
click at [892, 337] on div "15" at bounding box center [899, 350] width 38 height 38
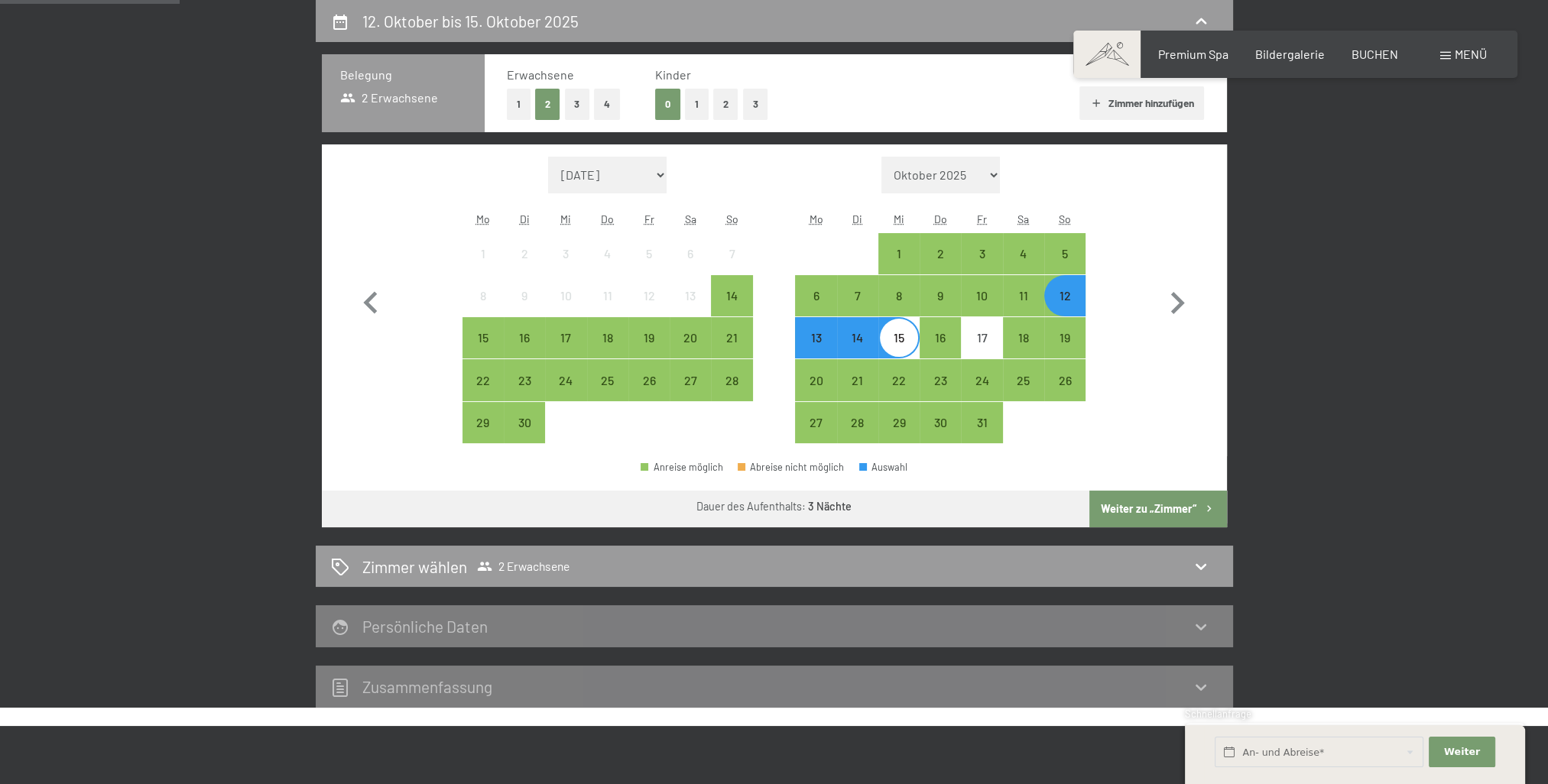
click at [1133, 507] on button "Weiter zu „Zimmer“" at bounding box center [1157, 508] width 137 height 36
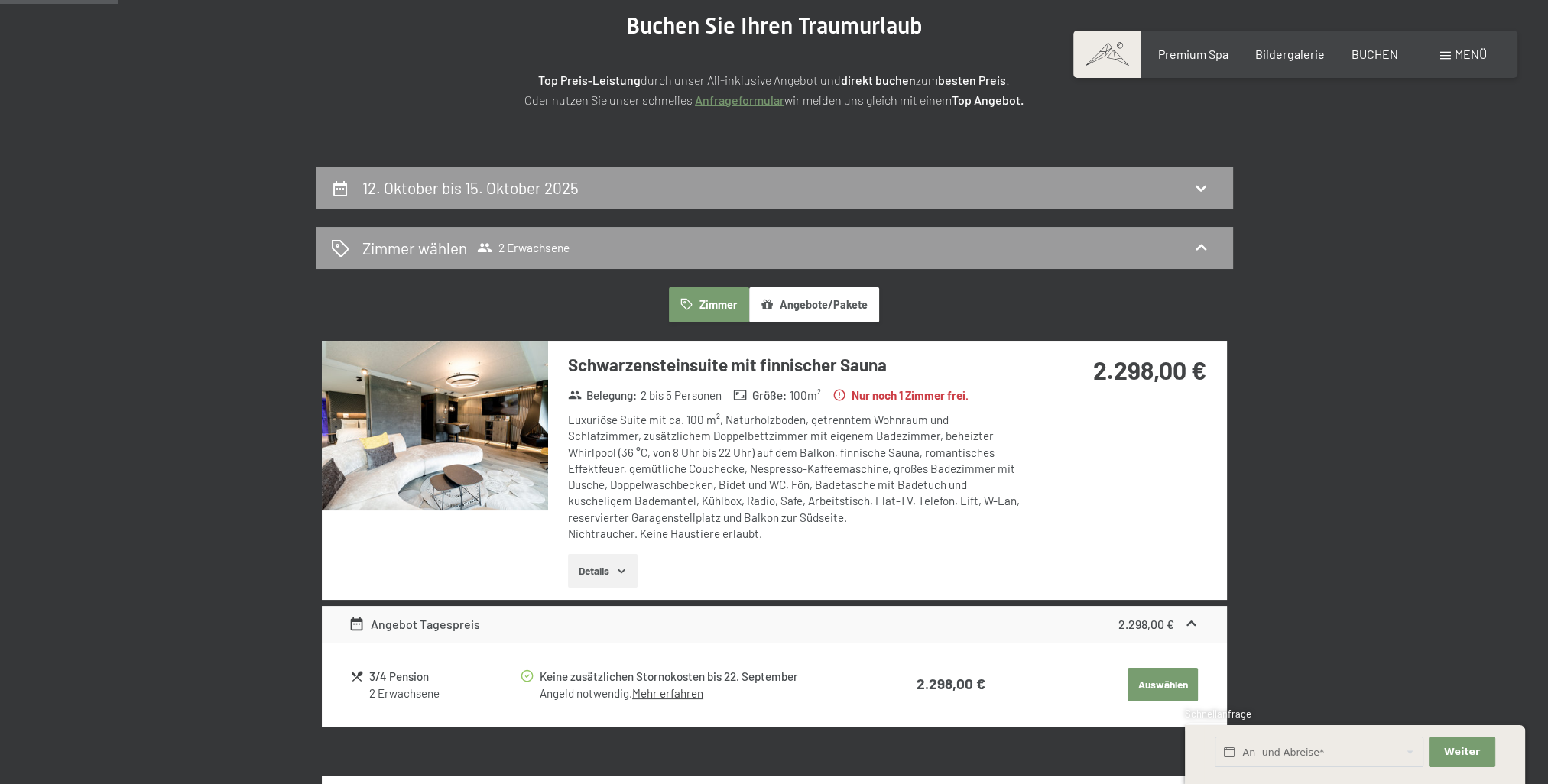
scroll to position [59, 0]
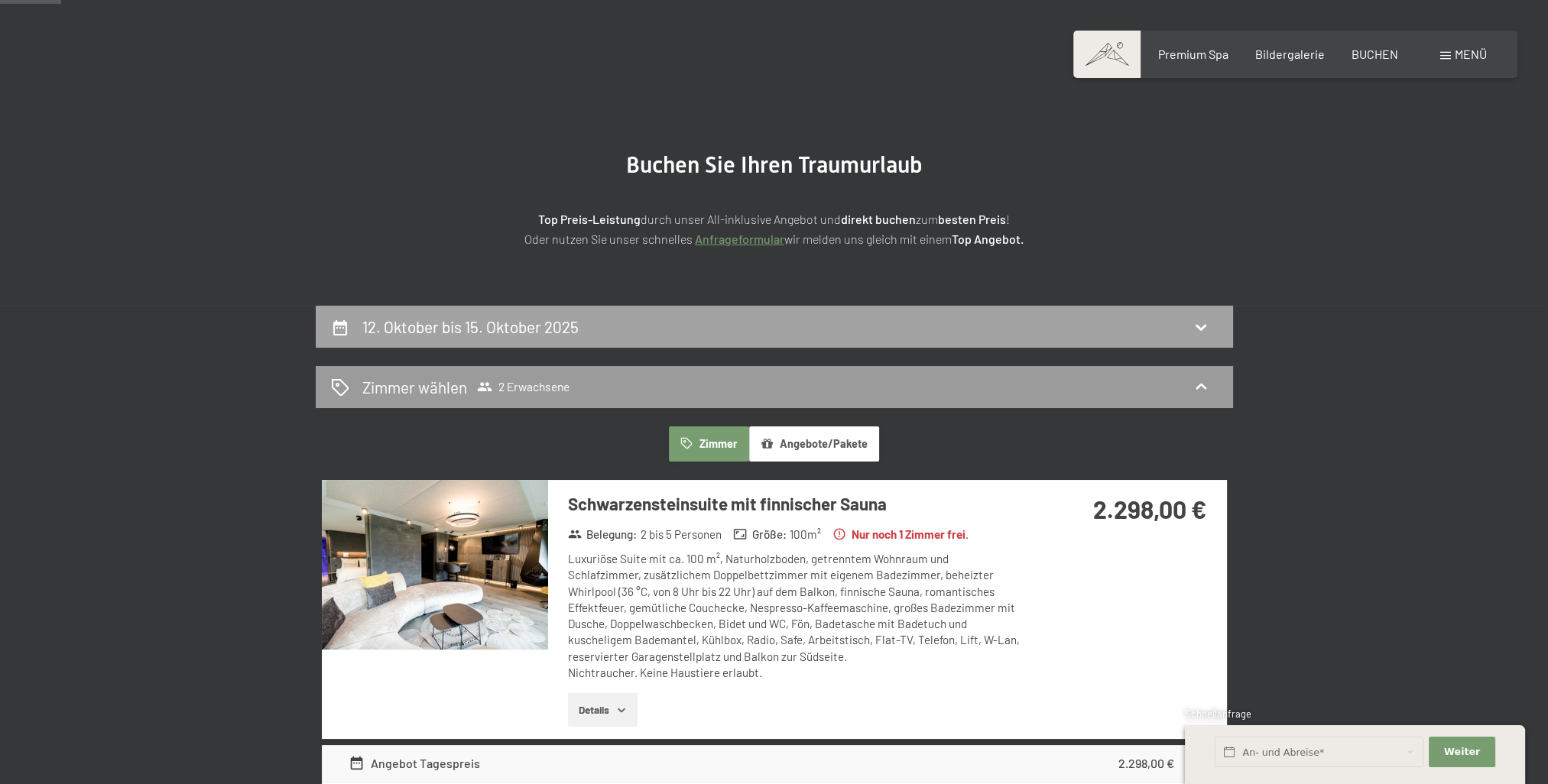
click at [543, 327] on h2 "12. Oktober bis 15. Oktober 2025" at bounding box center [470, 327] width 216 height 20
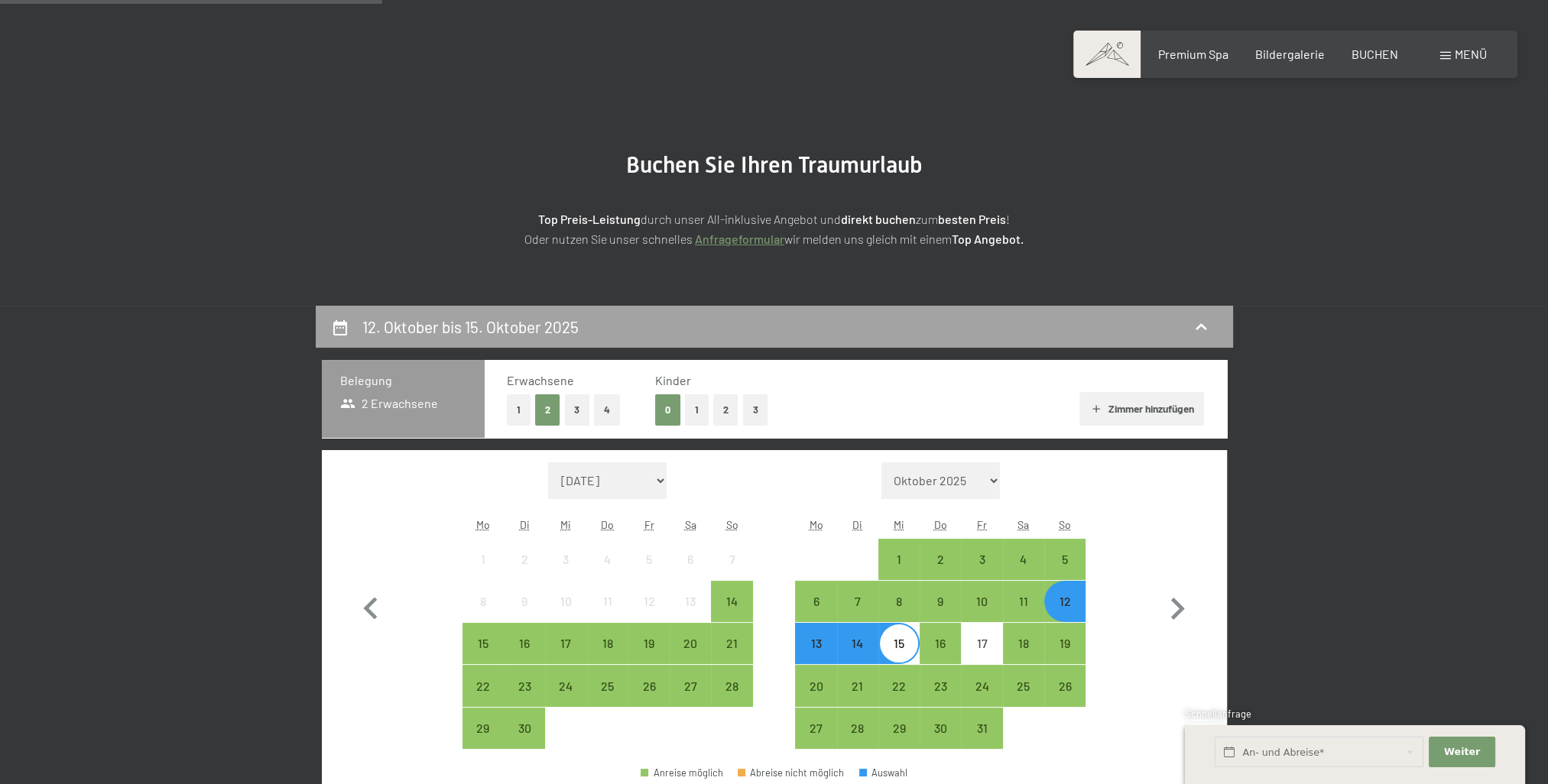
scroll to position [364, 0]
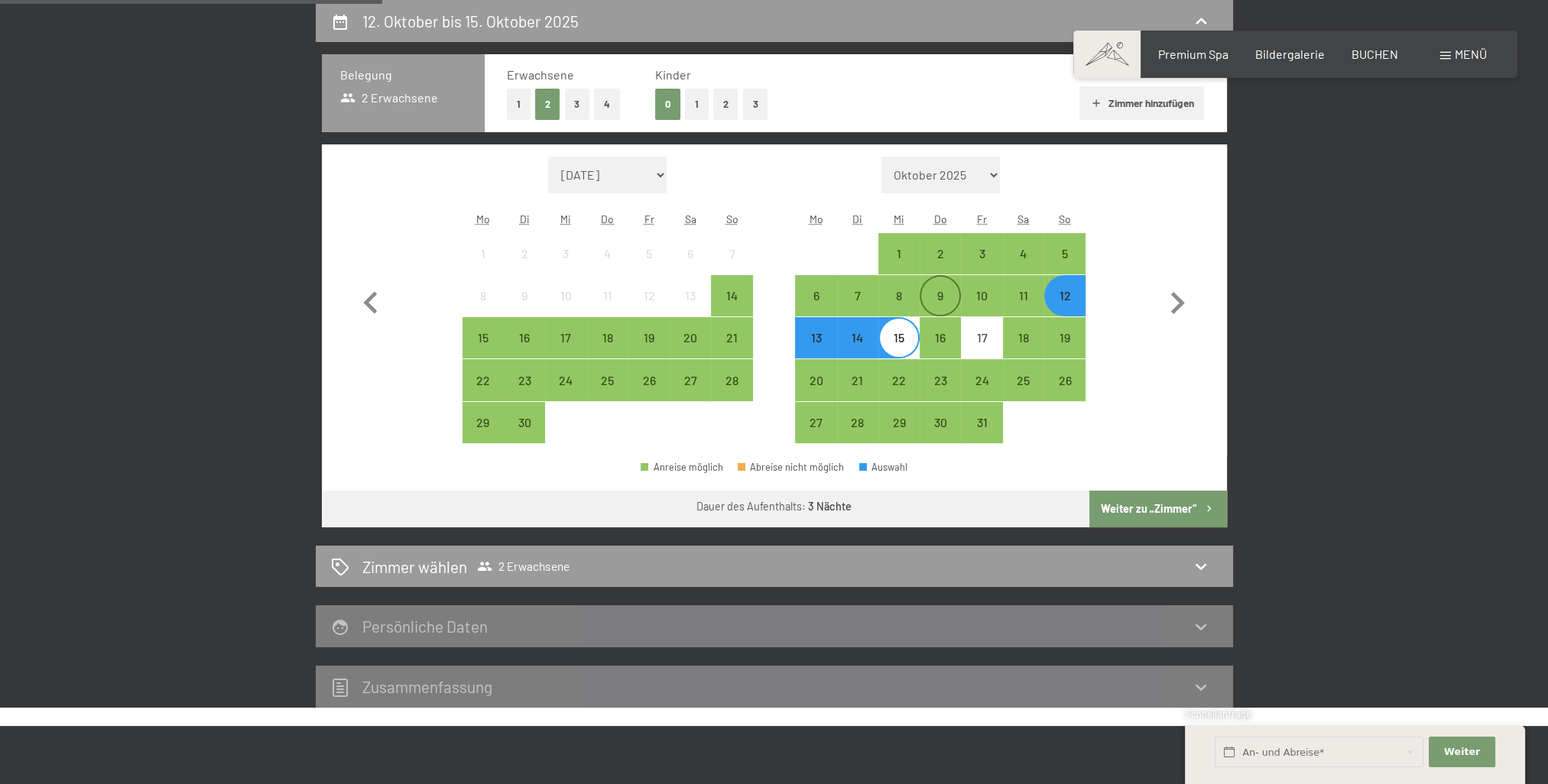
click at [938, 294] on div "9" at bounding box center [940, 308] width 38 height 38
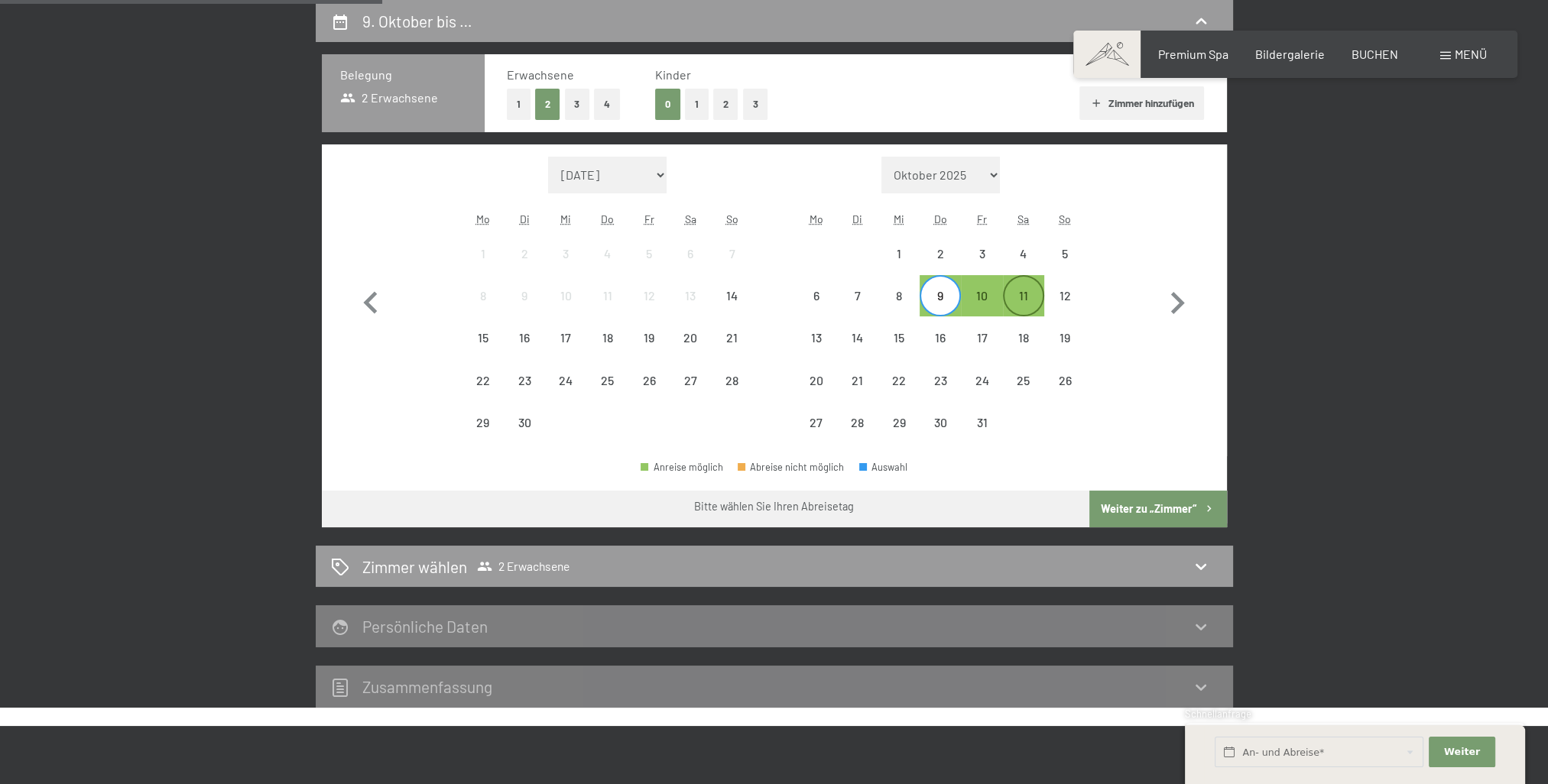
click at [1019, 296] on div "11" at bounding box center [1023, 308] width 38 height 38
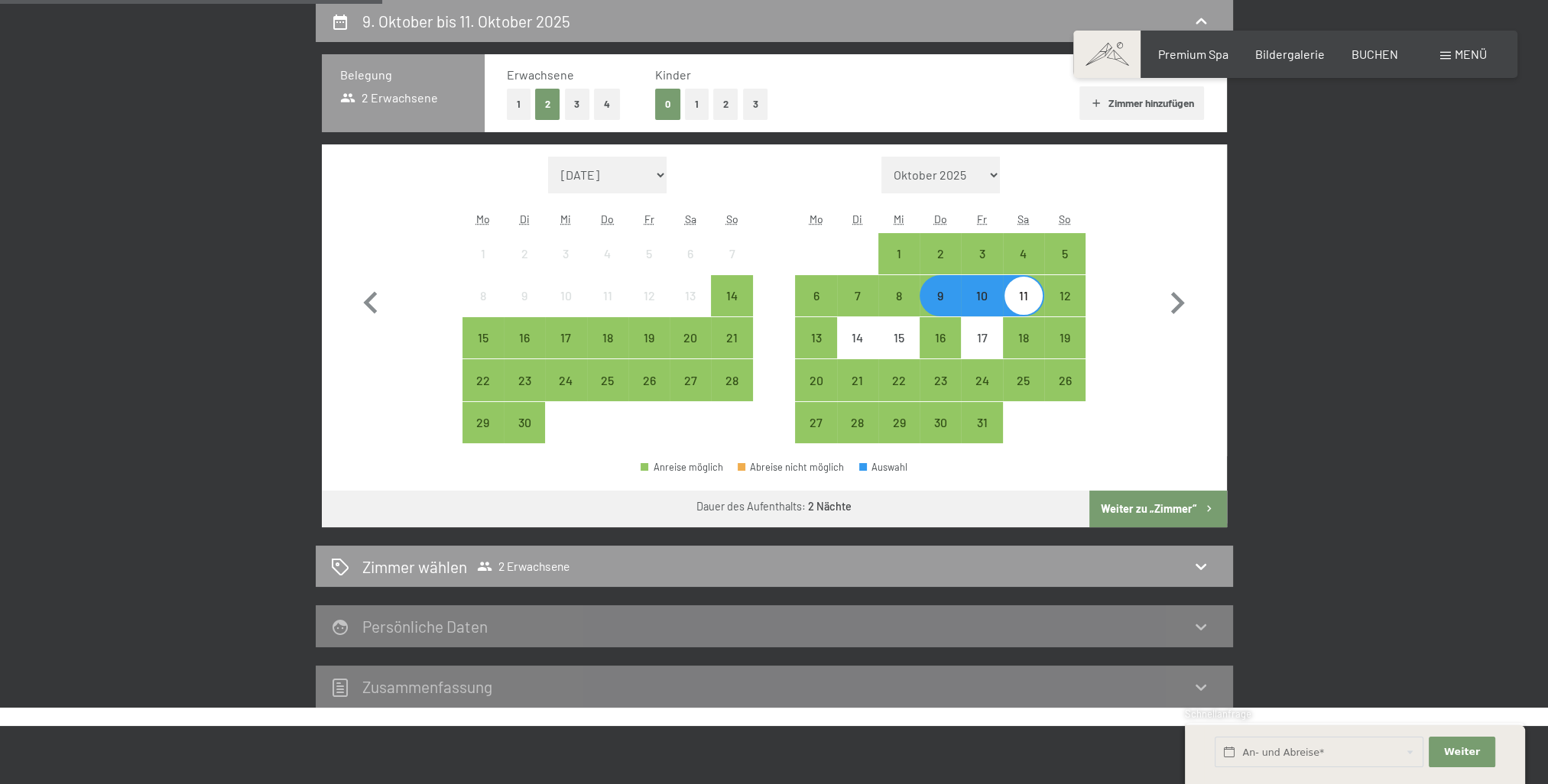
click at [1147, 507] on button "Weiter zu „Zimmer“" at bounding box center [1157, 508] width 137 height 36
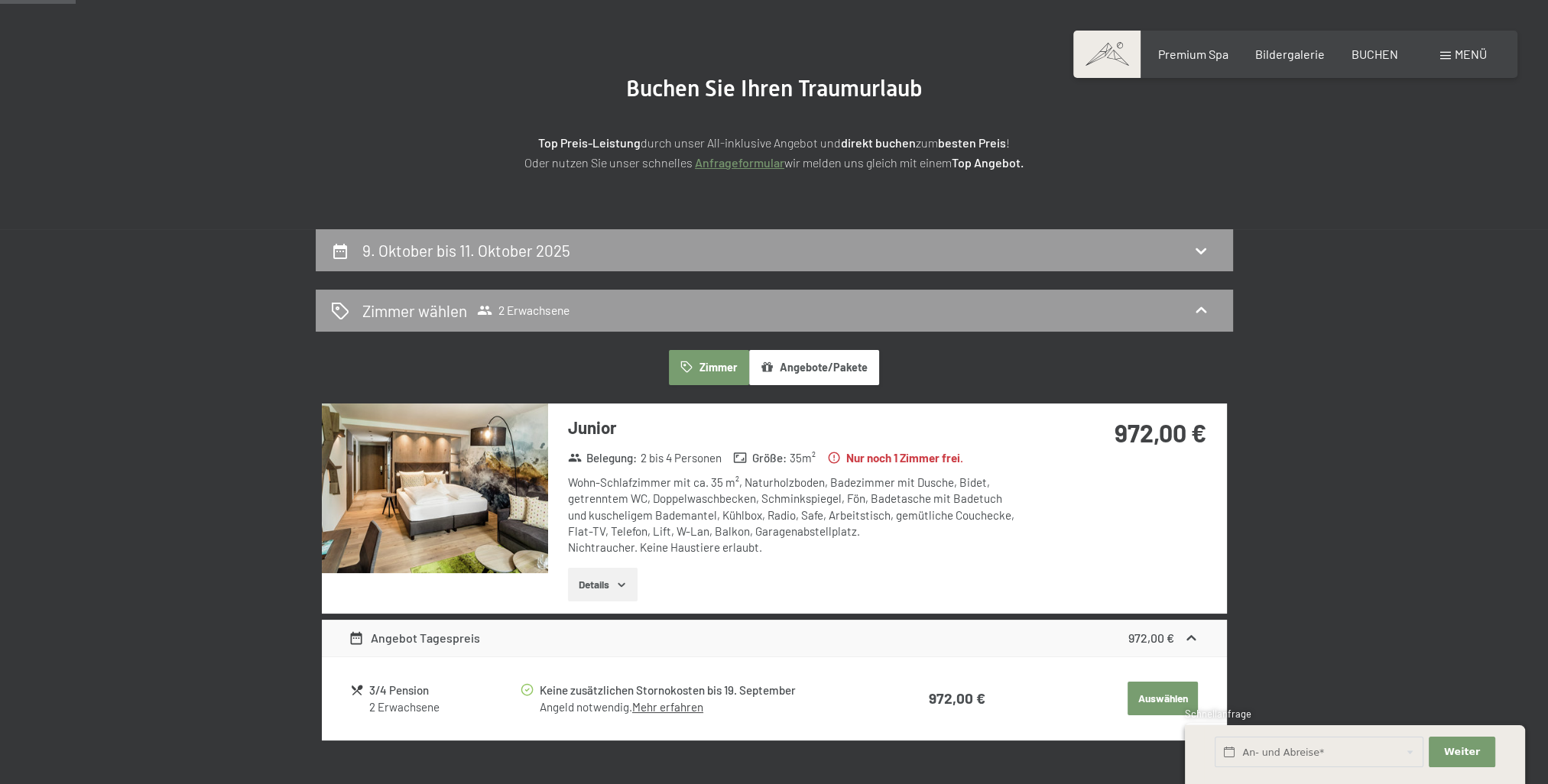
scroll to position [0, 0]
